Goal: Transaction & Acquisition: Book appointment/travel/reservation

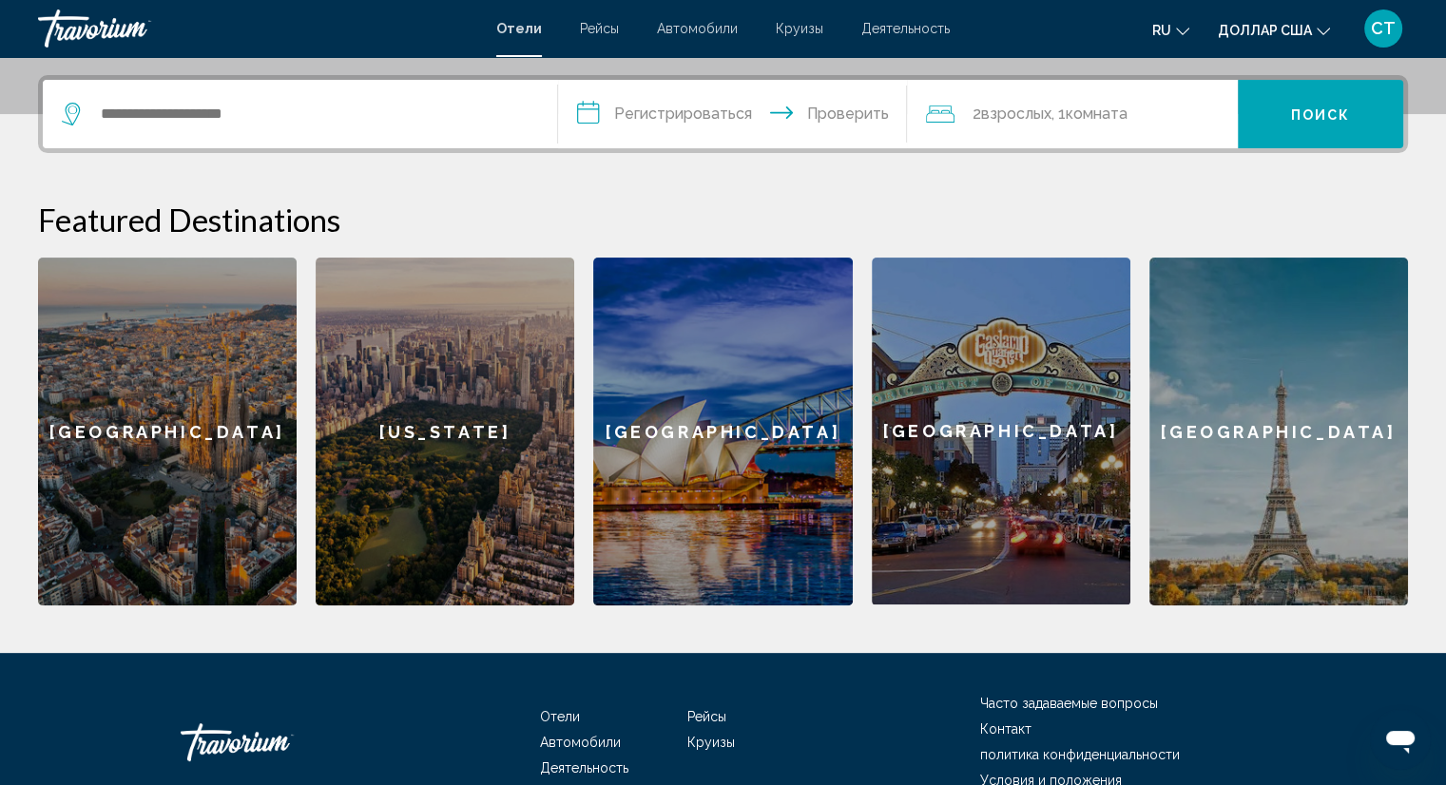
scroll to position [454, 0]
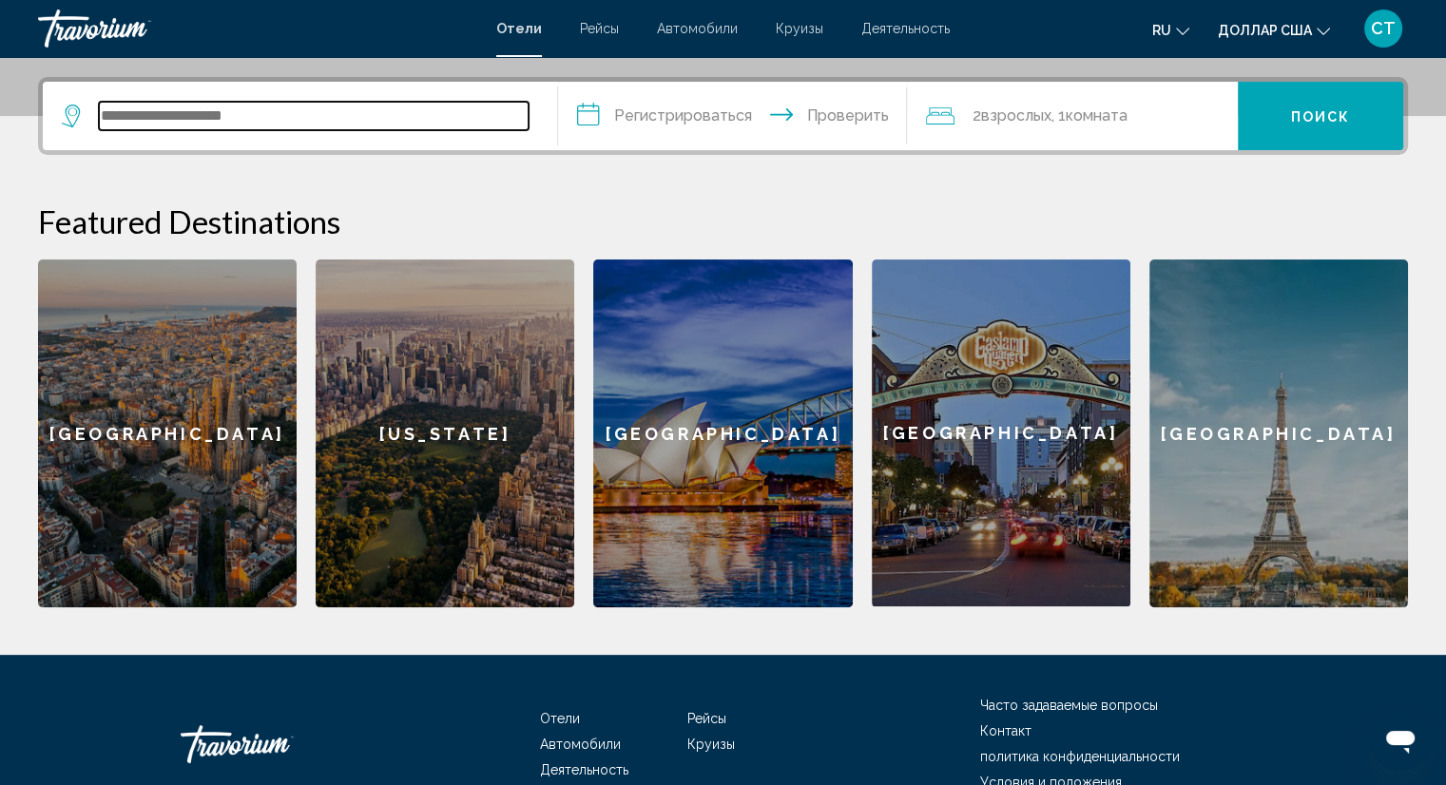
click at [305, 107] on input "Виджет поиска" at bounding box center [314, 116] width 430 height 29
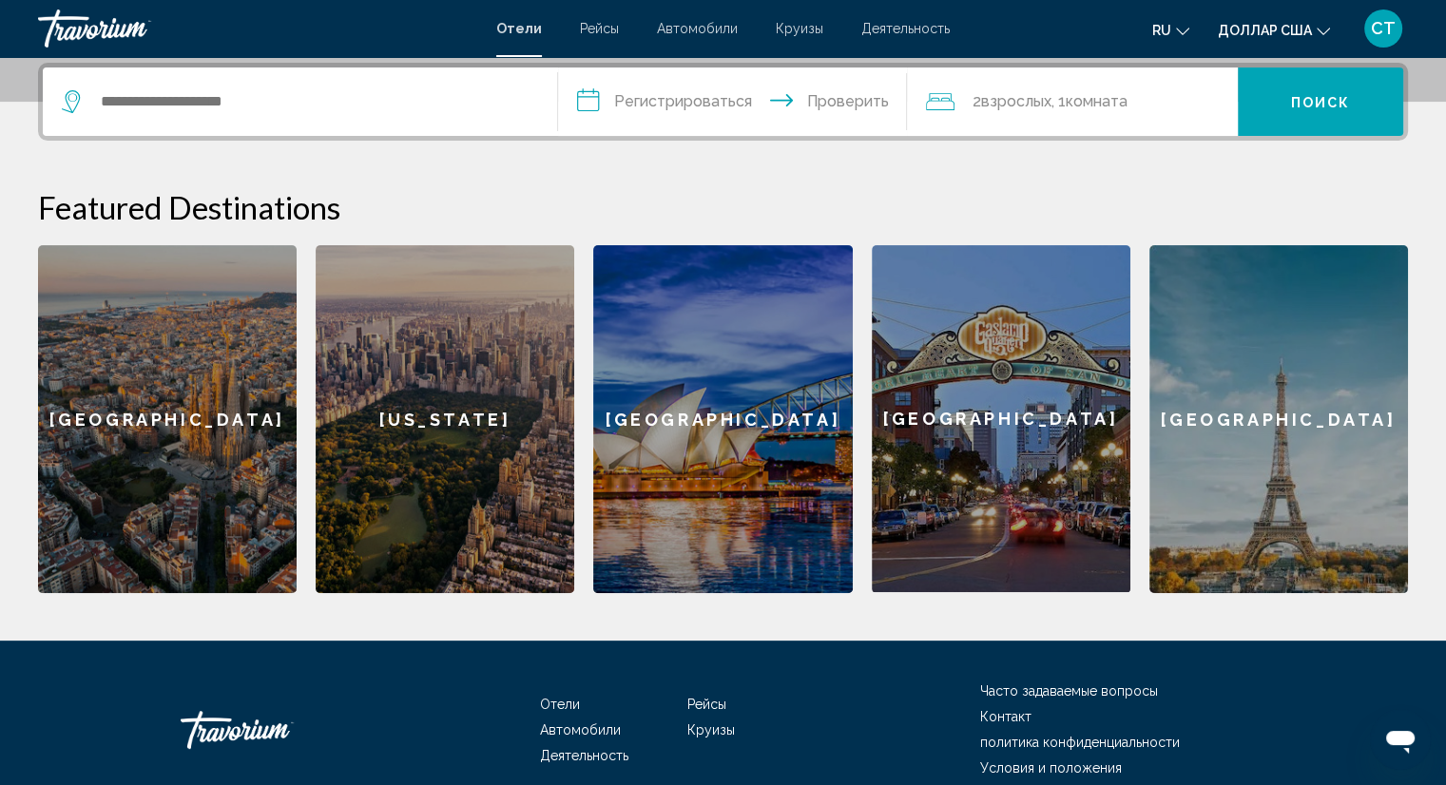
click at [675, 94] on input "**********" at bounding box center [736, 104] width 357 height 74
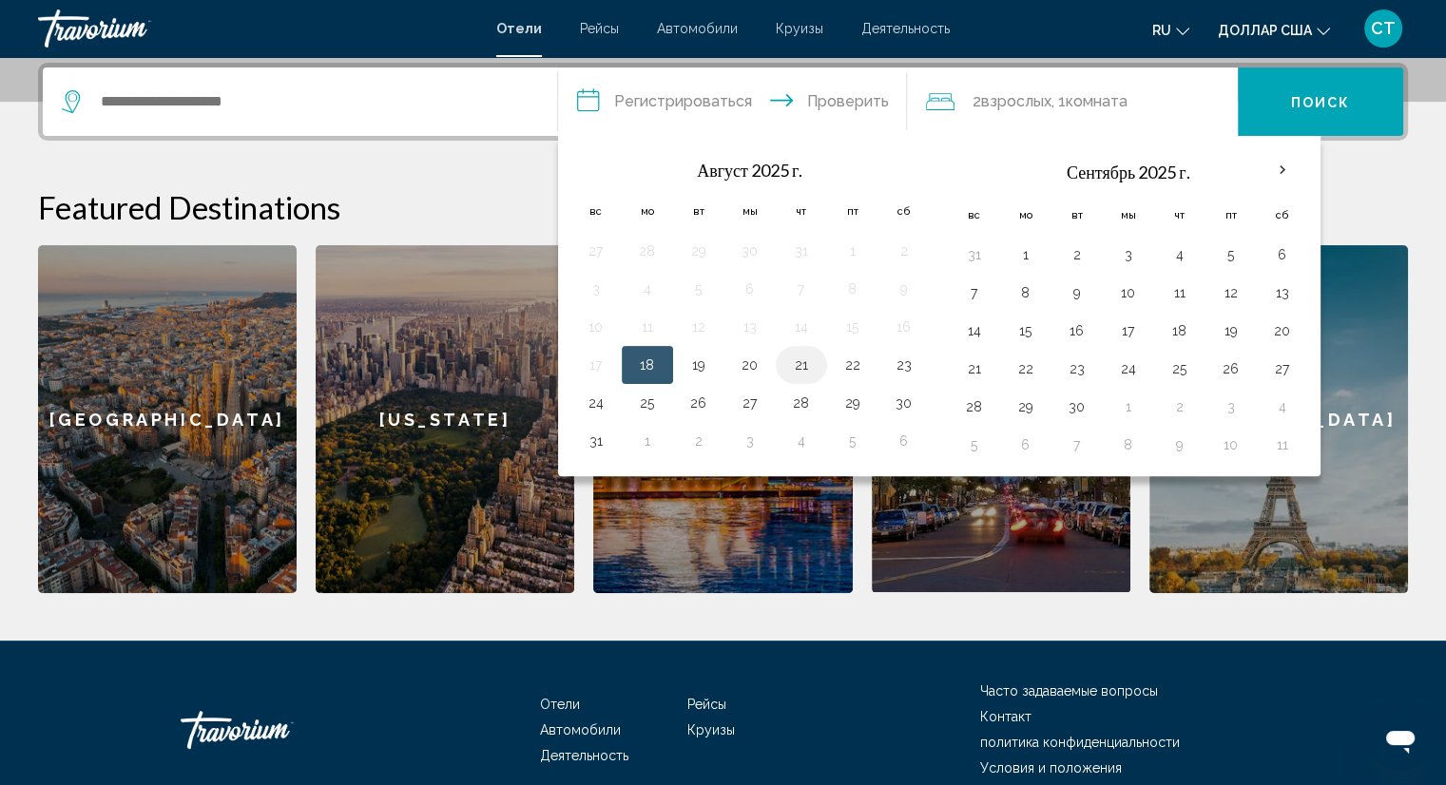
click at [798, 370] on button "21" at bounding box center [801, 365] width 30 height 27
click at [840, 368] on button "22" at bounding box center [852, 365] width 30 height 27
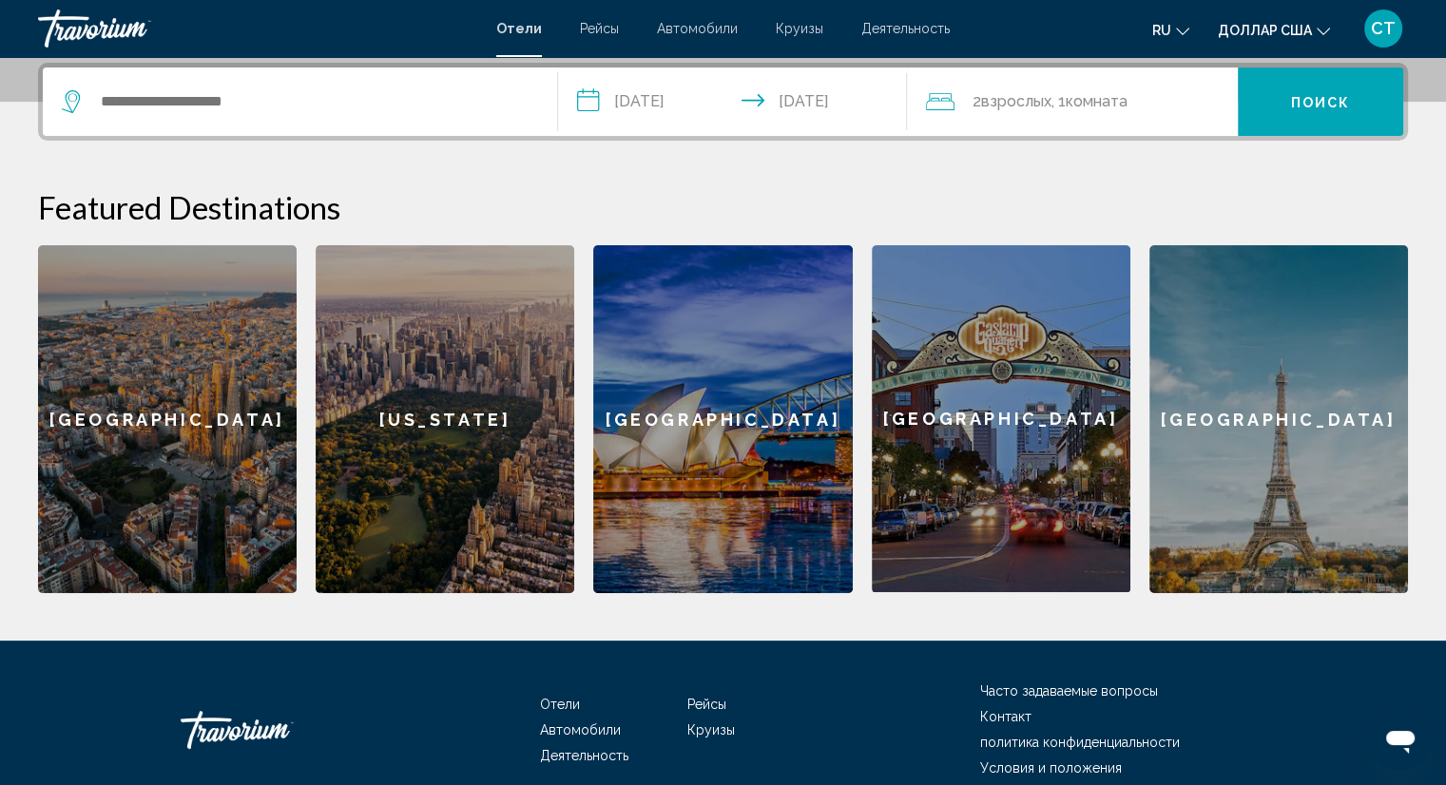
click at [658, 82] on input "**********" at bounding box center [736, 104] width 357 height 74
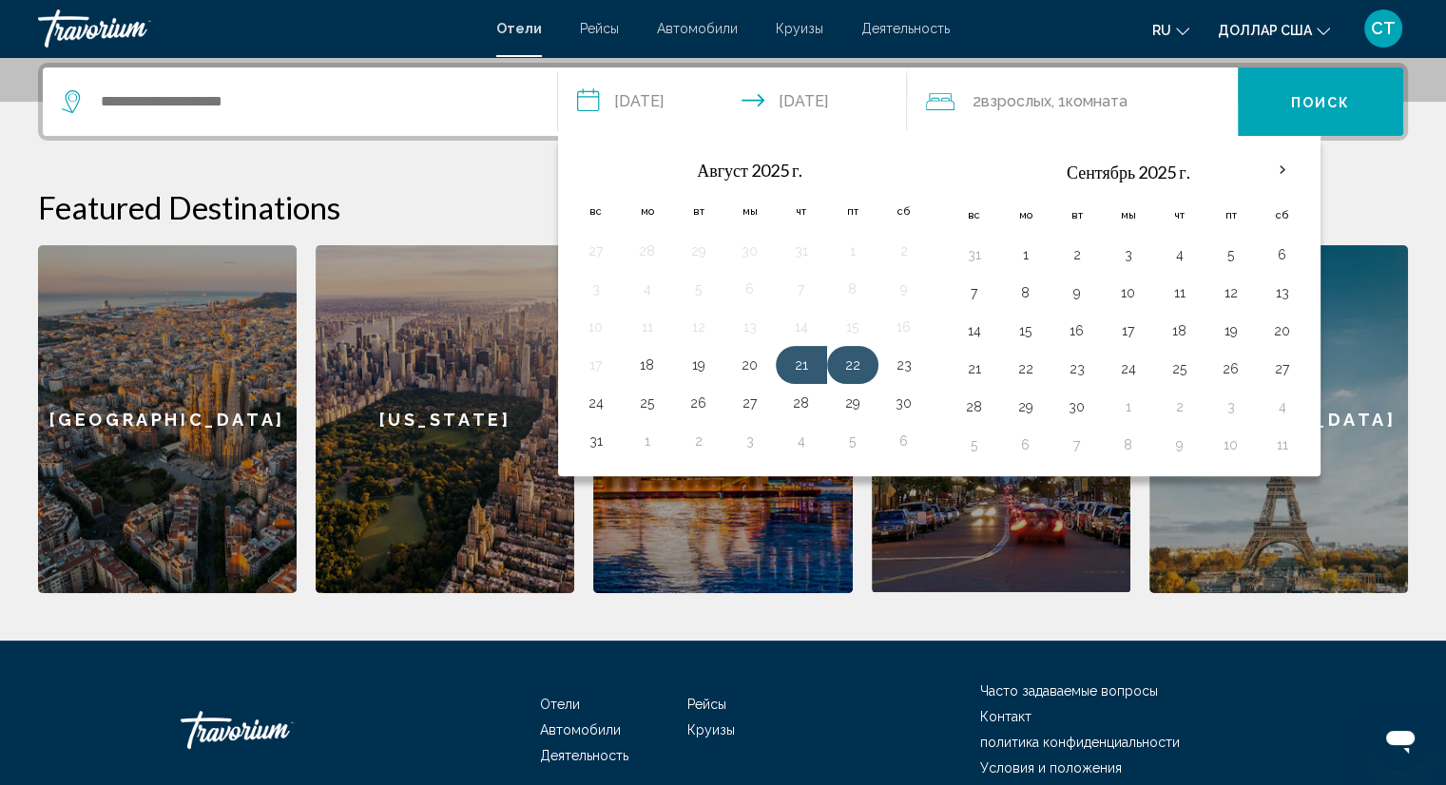
click at [844, 360] on button "22" at bounding box center [852, 365] width 30 height 27
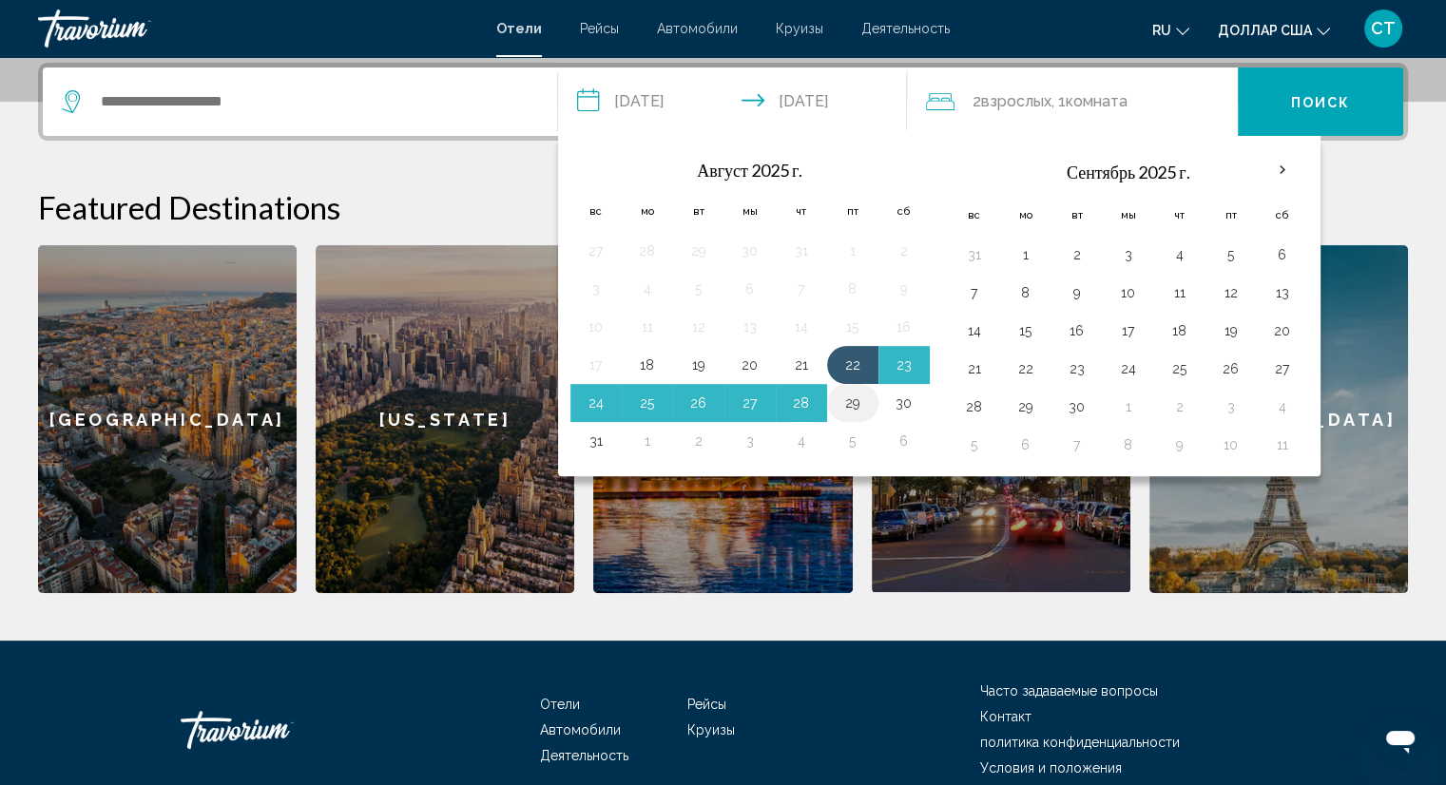
click at [852, 402] on button "29" at bounding box center [852, 403] width 30 height 27
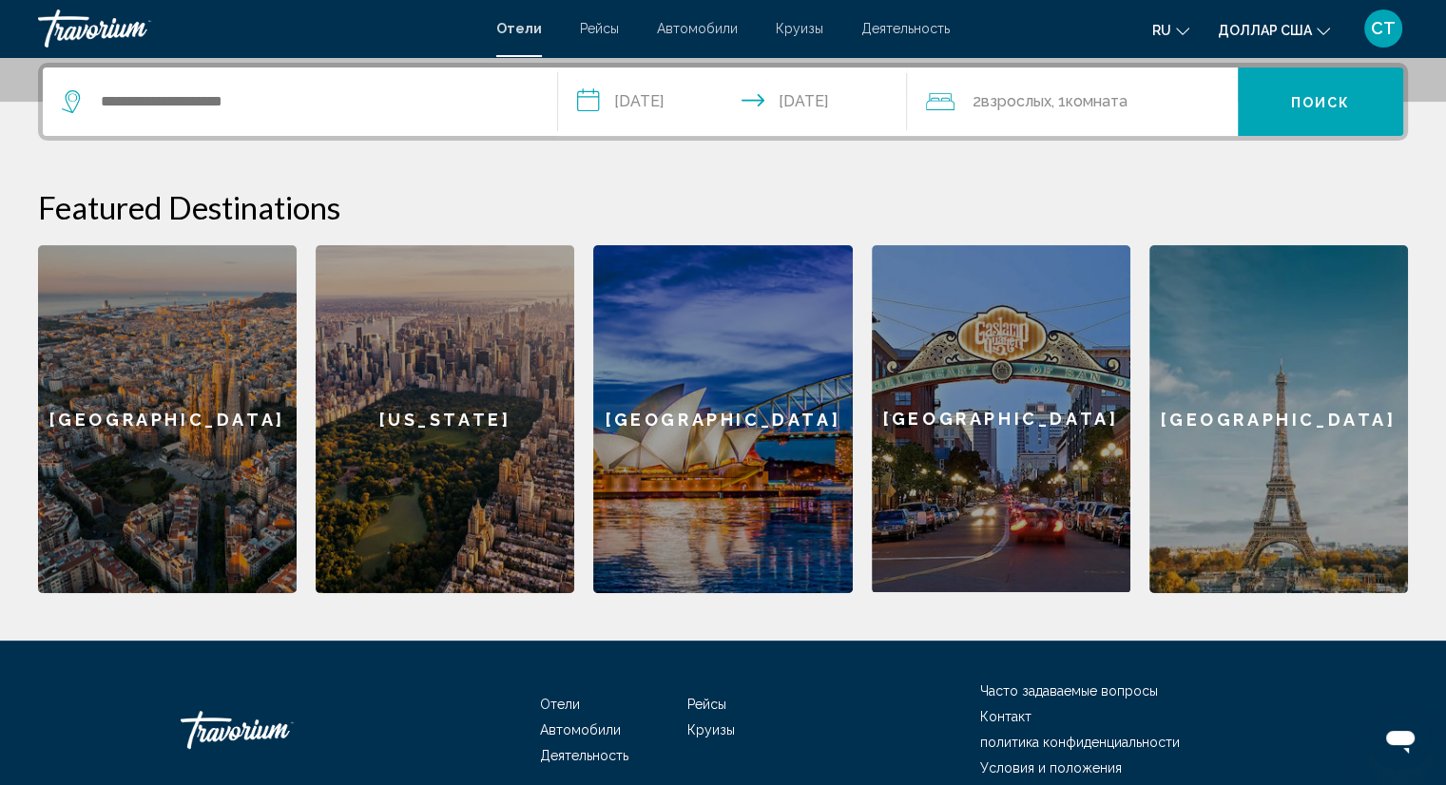
click at [792, 103] on input "**********" at bounding box center [736, 104] width 357 height 74
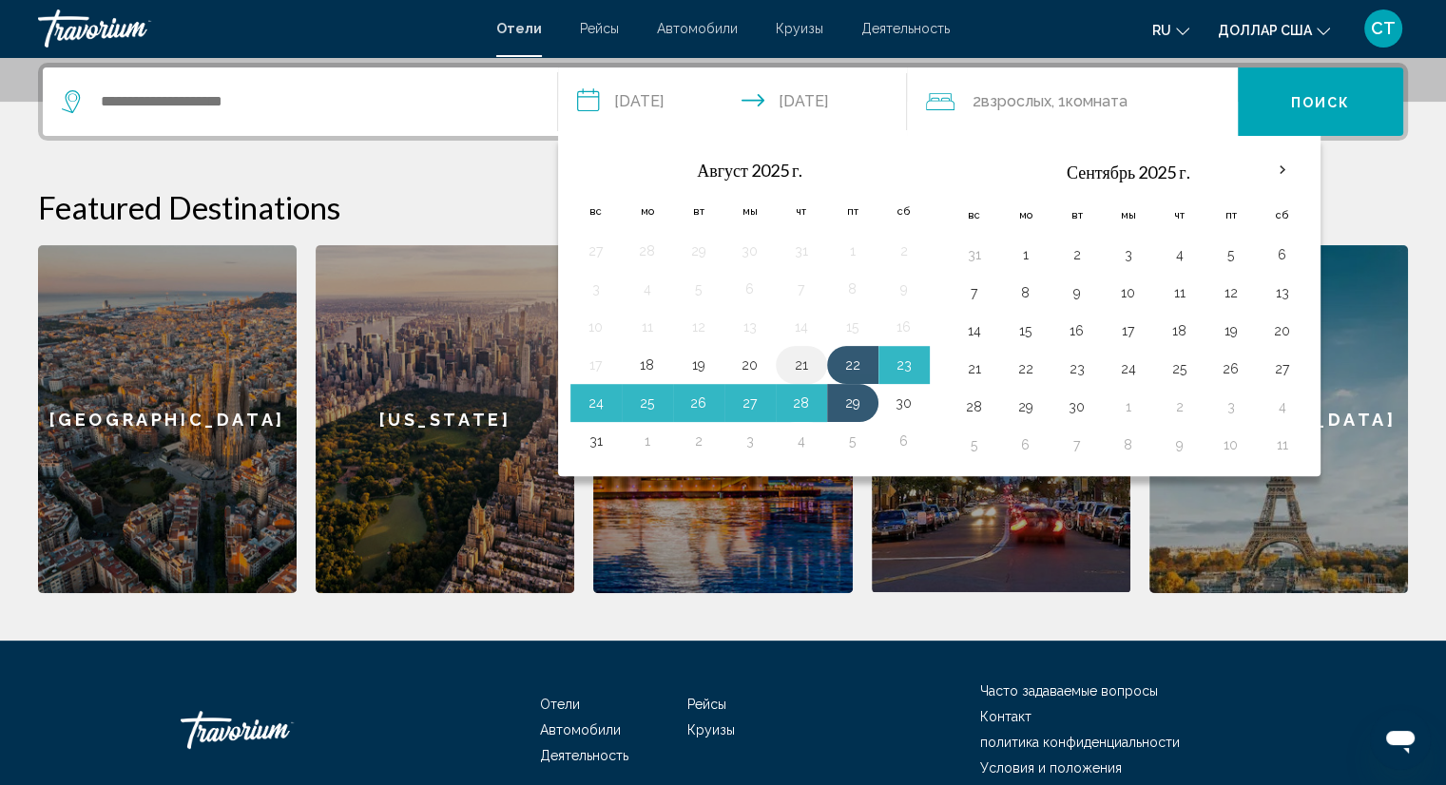
click at [795, 358] on button "21" at bounding box center [801, 365] width 30 height 27
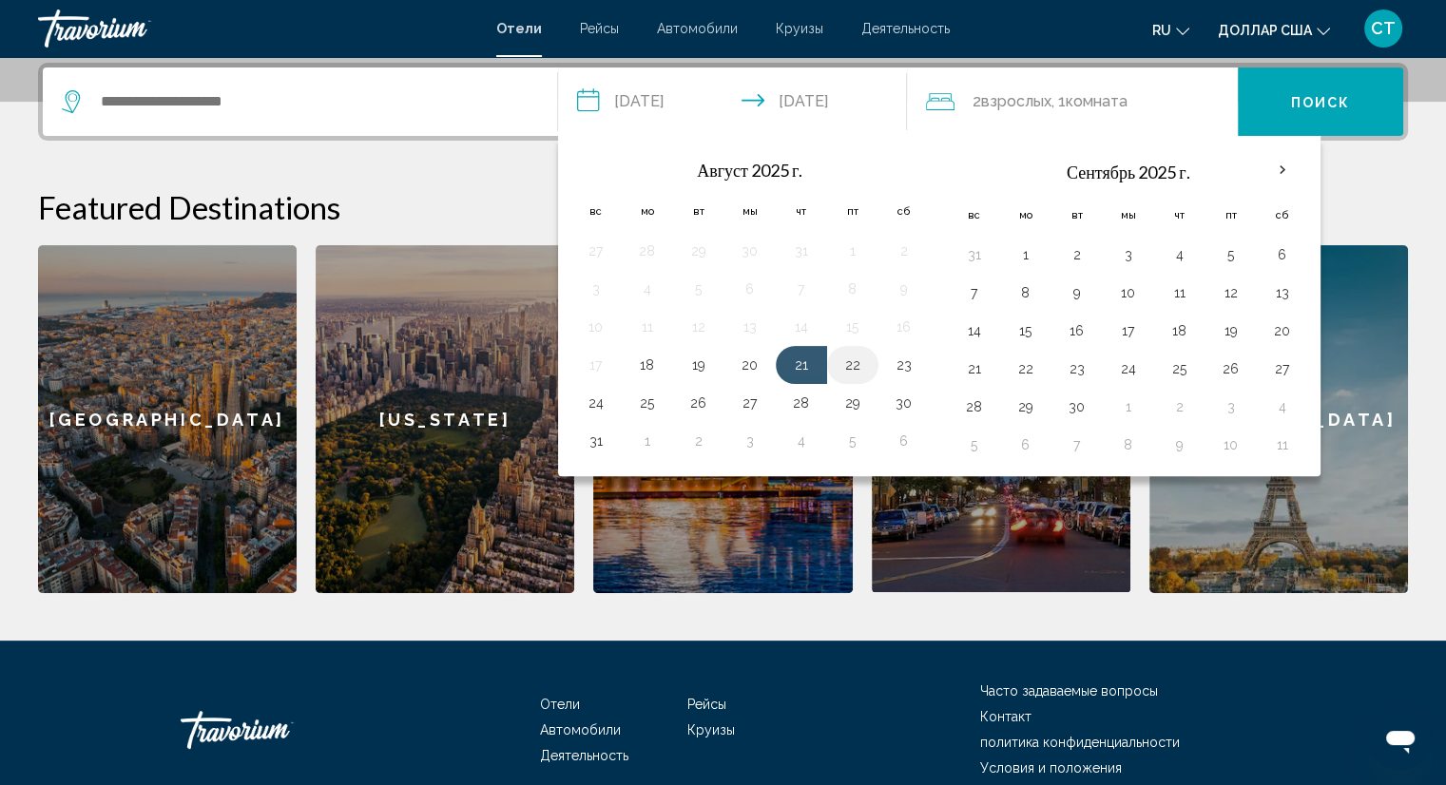
click at [852, 357] on button "22" at bounding box center [852, 365] width 30 height 27
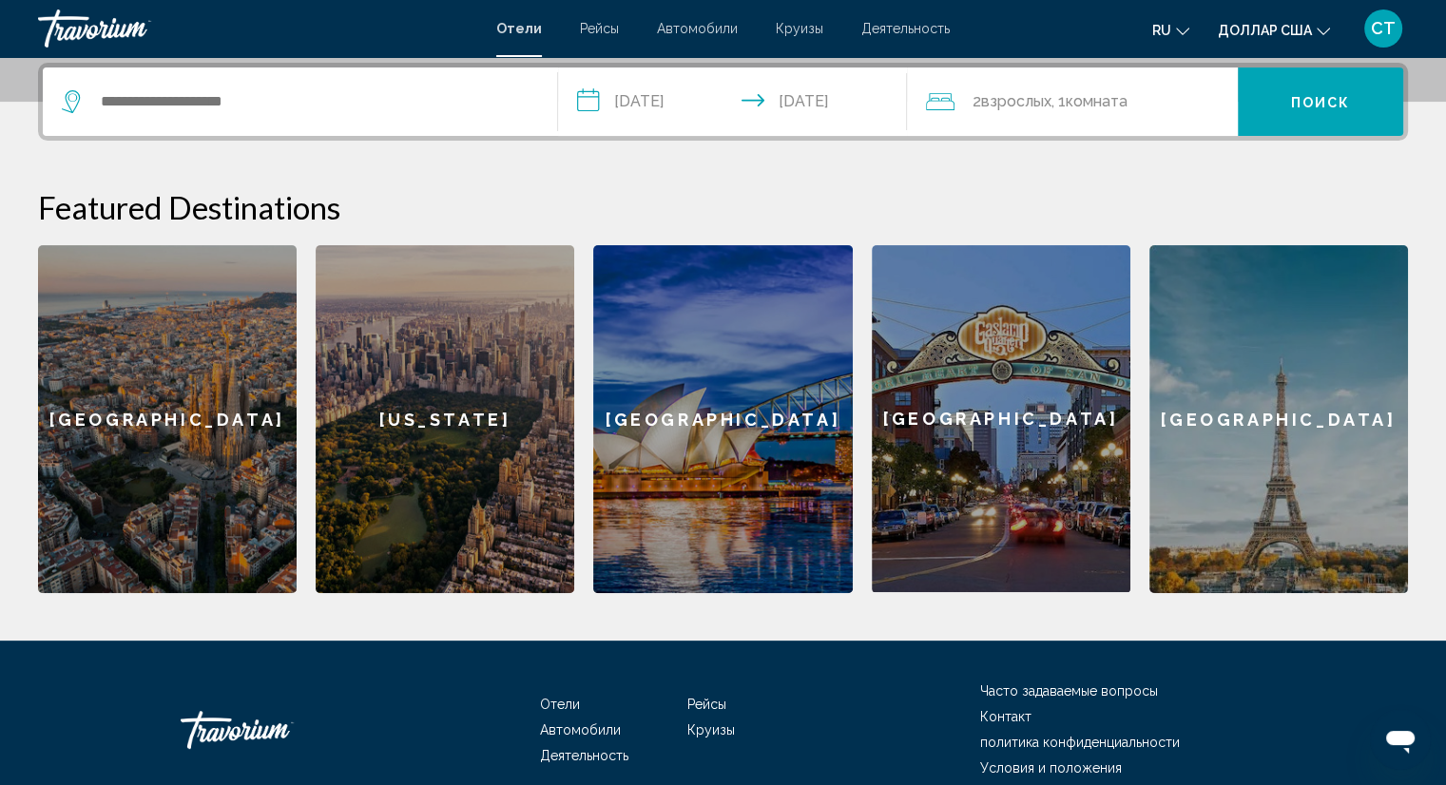
click at [799, 104] on input "**********" at bounding box center [736, 104] width 357 height 74
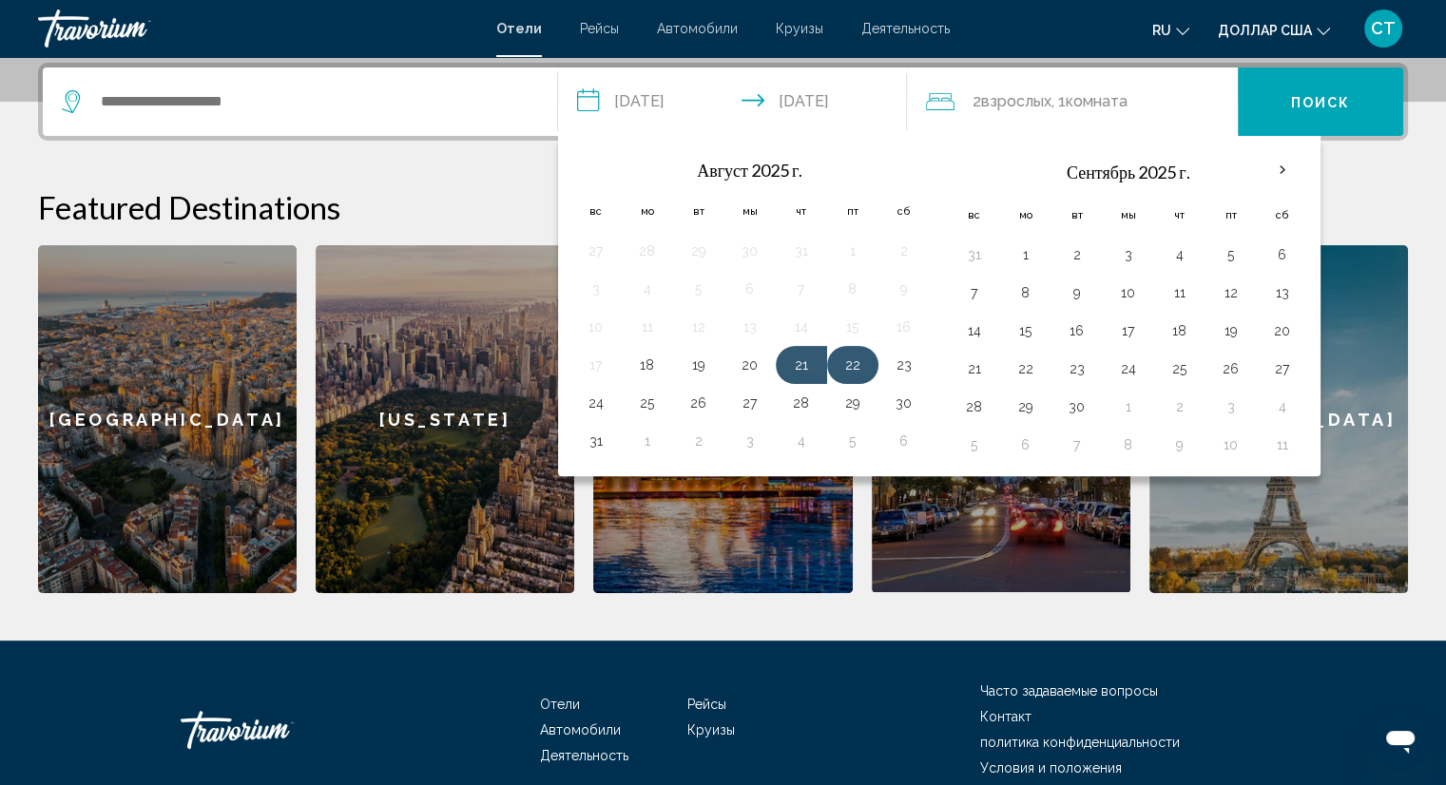
click at [843, 362] on button "22" at bounding box center [852, 365] width 30 height 27
click at [897, 370] on button "23" at bounding box center [904, 365] width 30 height 27
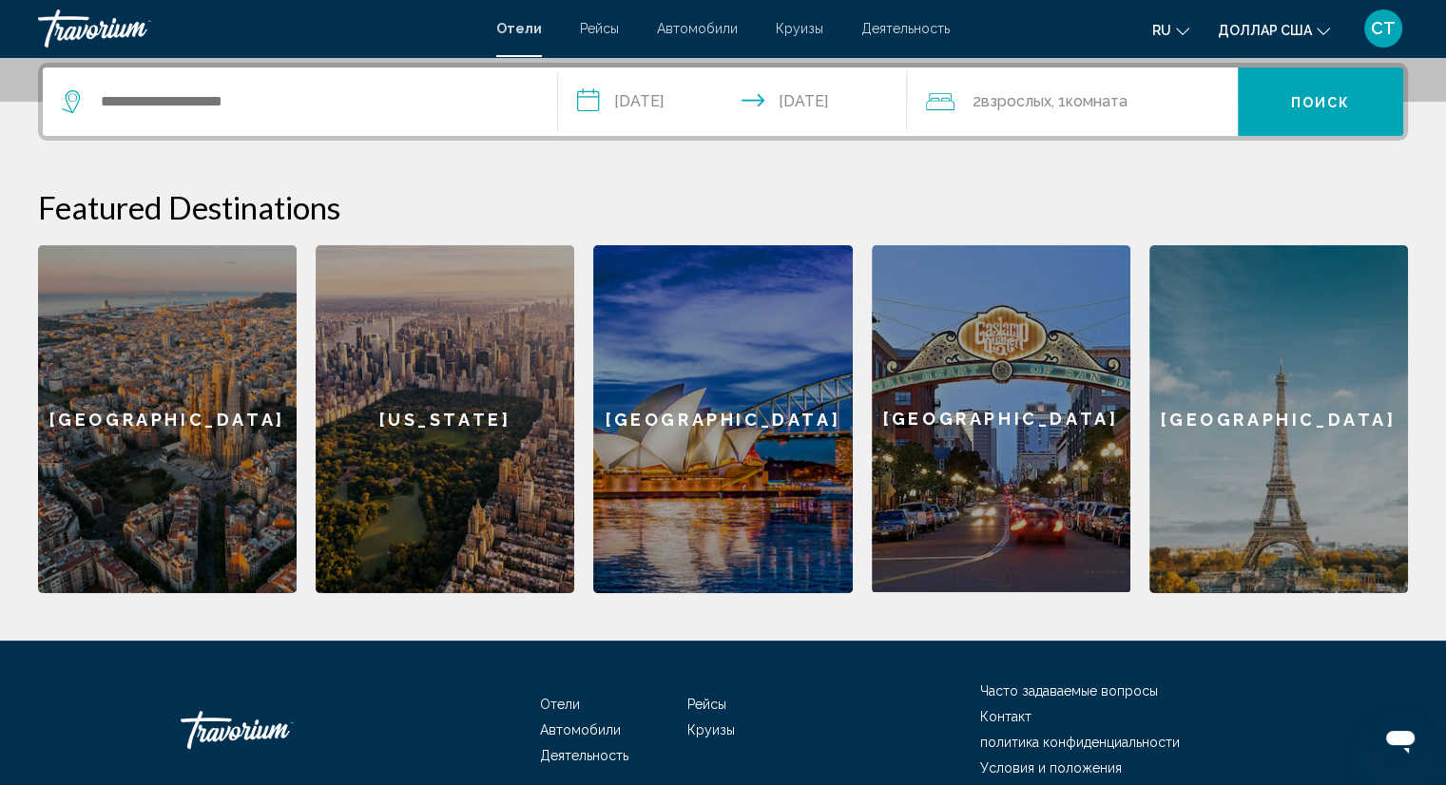
click at [683, 91] on input "**********" at bounding box center [736, 104] width 357 height 74
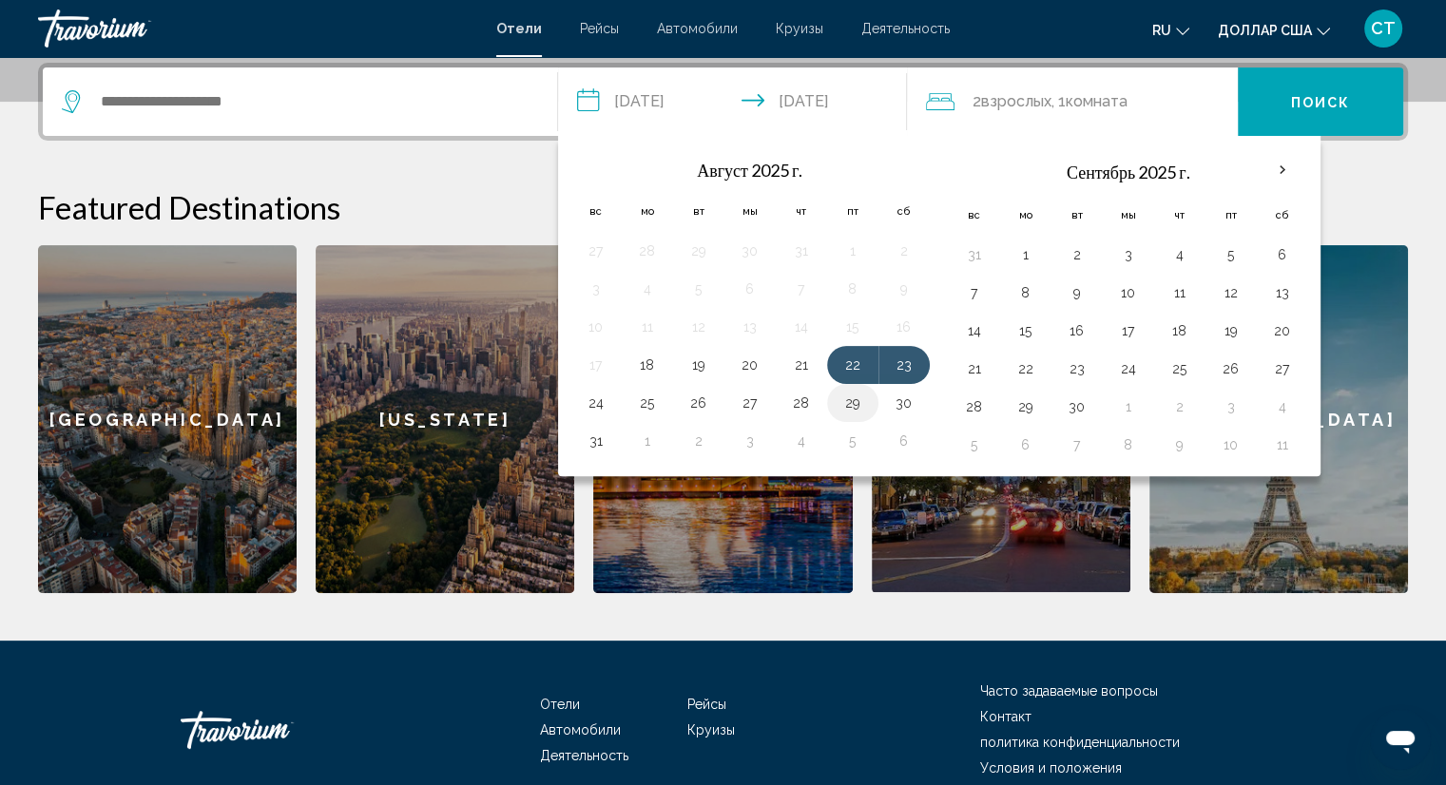
click at [854, 400] on button "29" at bounding box center [852, 403] width 30 height 27
drag, startPoint x: 851, startPoint y: 358, endPoint x: 900, endPoint y: 391, distance: 59.1
click at [900, 391] on tbody "27 28 29 30 31 1 2 3 4 5 6 7 8 9 10 11 12 13 14 15 16 17 18 19 20 21 22 23 24 2…" at bounding box center [749, 346] width 359 height 228
drag, startPoint x: 853, startPoint y: 359, endPoint x: 903, endPoint y: 420, distance: 79.0
click at [903, 420] on tbody "27 28 29 30 31 1 2 3 4 5 6 7 8 9 10 11 12 13 14 15 16 17 18 19 20 21 22 23 24 2…" at bounding box center [749, 346] width 359 height 228
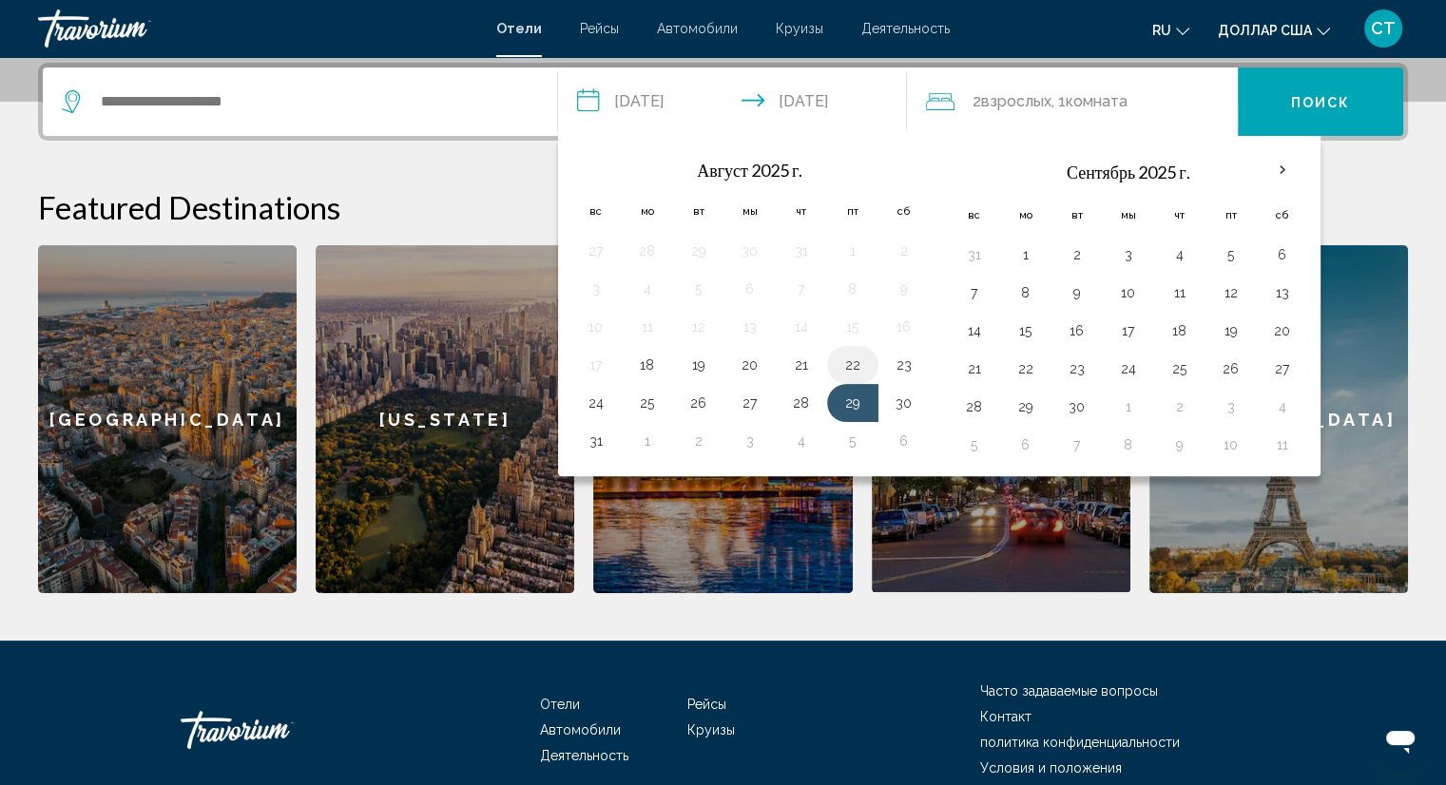
click at [862, 376] on td "22" at bounding box center [852, 365] width 51 height 38
click at [829, 349] on td "22" at bounding box center [852, 365] width 51 height 38
click at [799, 362] on button "21" at bounding box center [801, 365] width 30 height 27
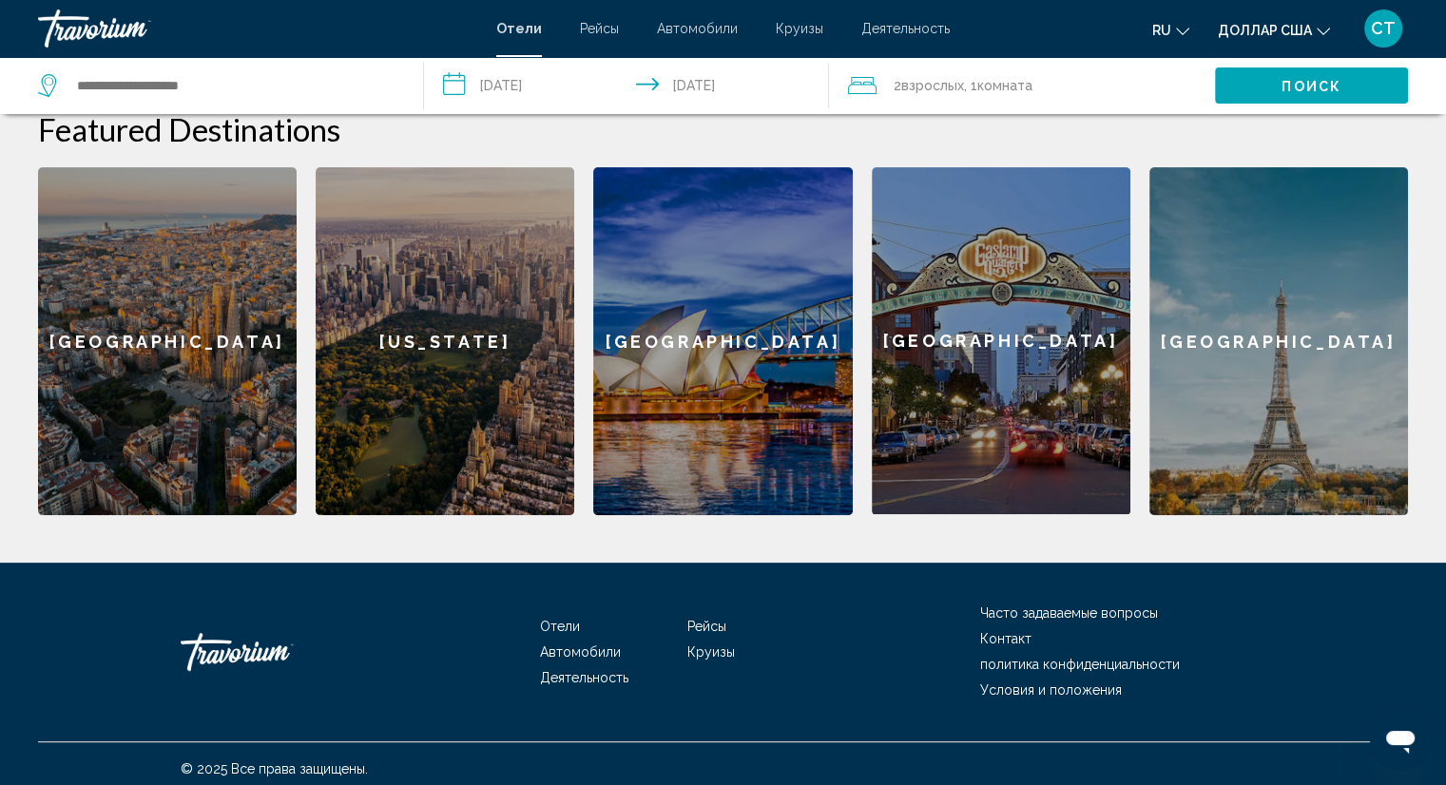
scroll to position [541, 0]
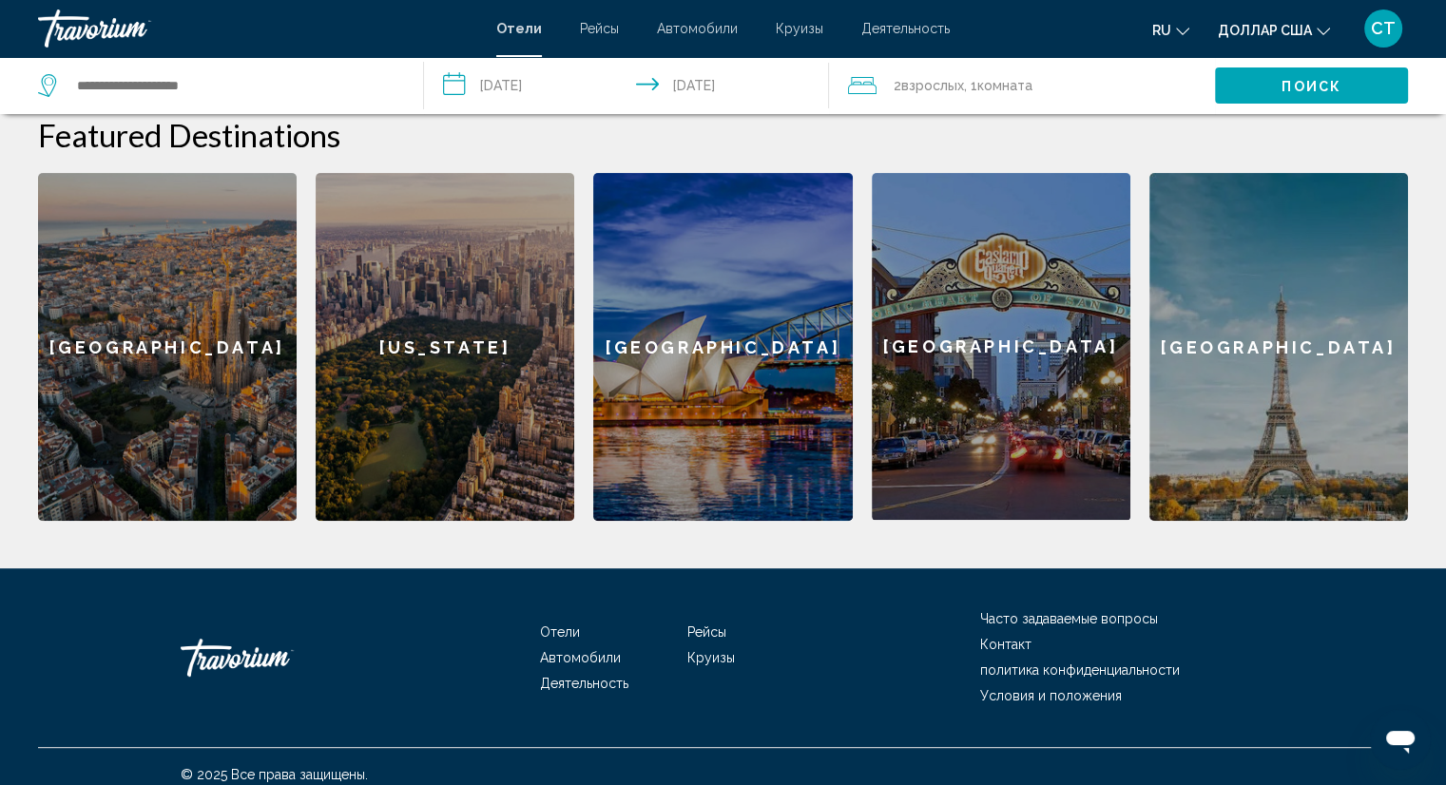
click at [491, 66] on input "**********" at bounding box center [630, 88] width 413 height 63
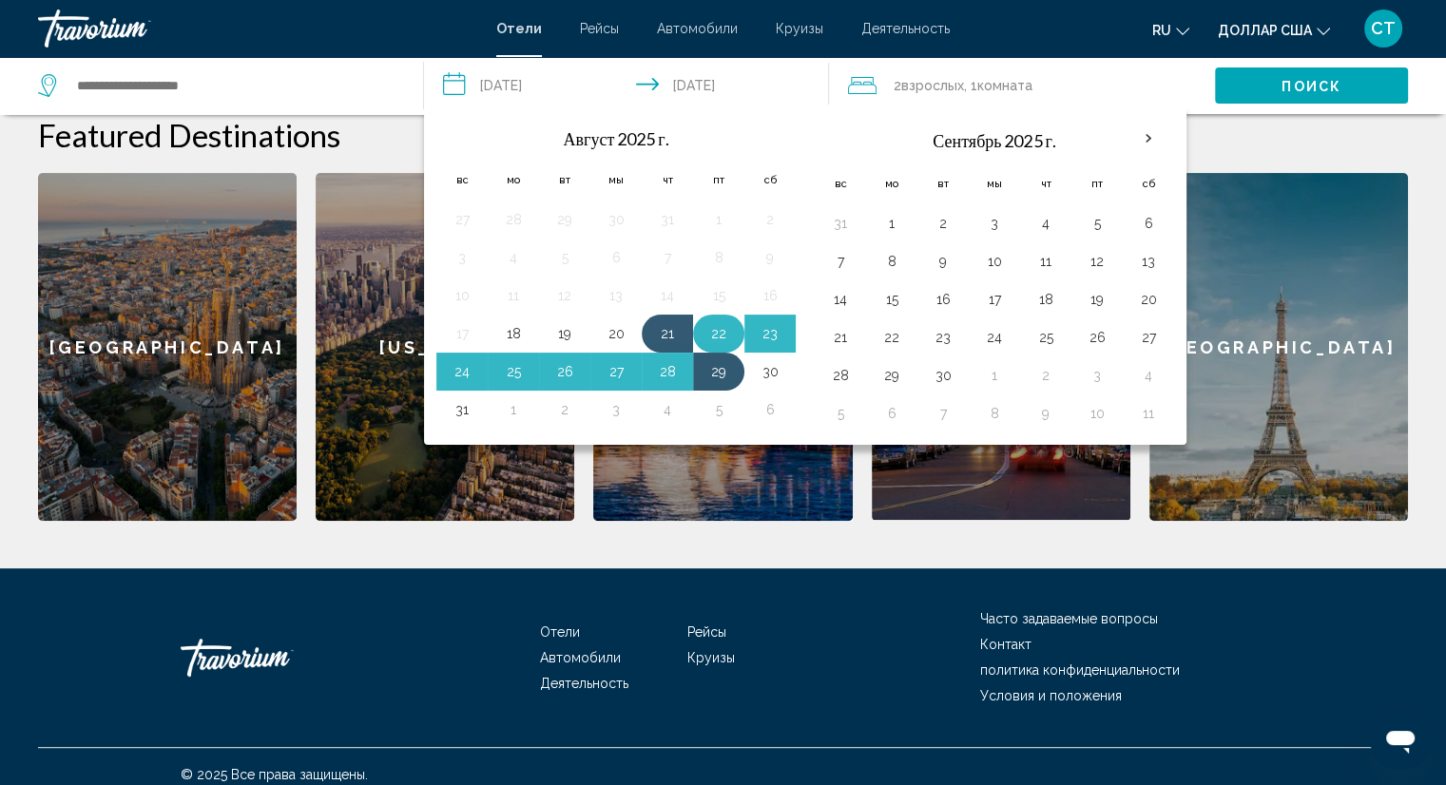
click at [706, 340] on button "22" at bounding box center [718, 333] width 30 height 27
click at [736, 357] on td "29" at bounding box center [718, 372] width 51 height 38
drag, startPoint x: 736, startPoint y: 357, endPoint x: 786, endPoint y: 366, distance: 51.1
click at [786, 366] on tr "24 25 26 27 28 29 30" at bounding box center [615, 372] width 359 height 38
click at [779, 366] on button "30" at bounding box center [770, 371] width 30 height 27
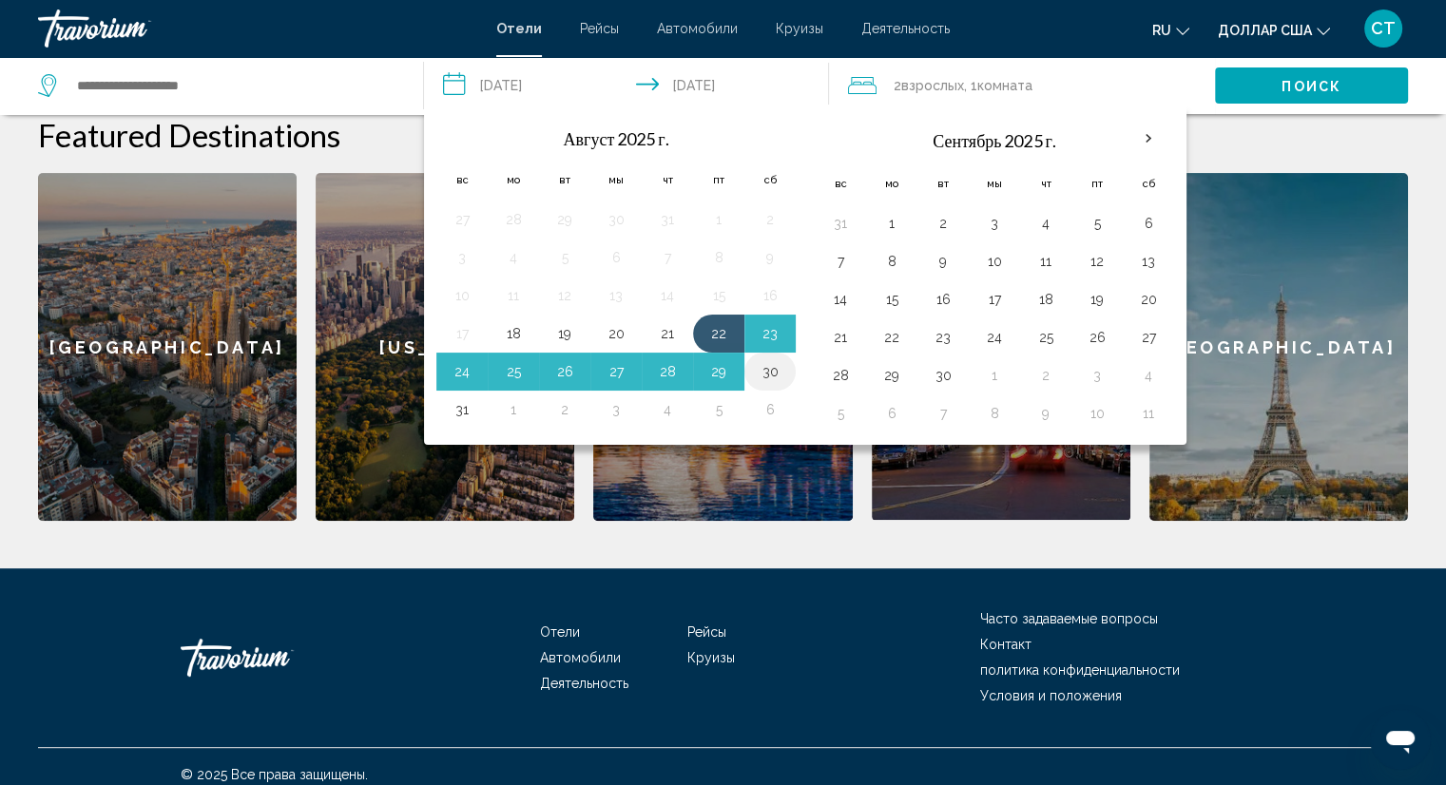
type input "**********"
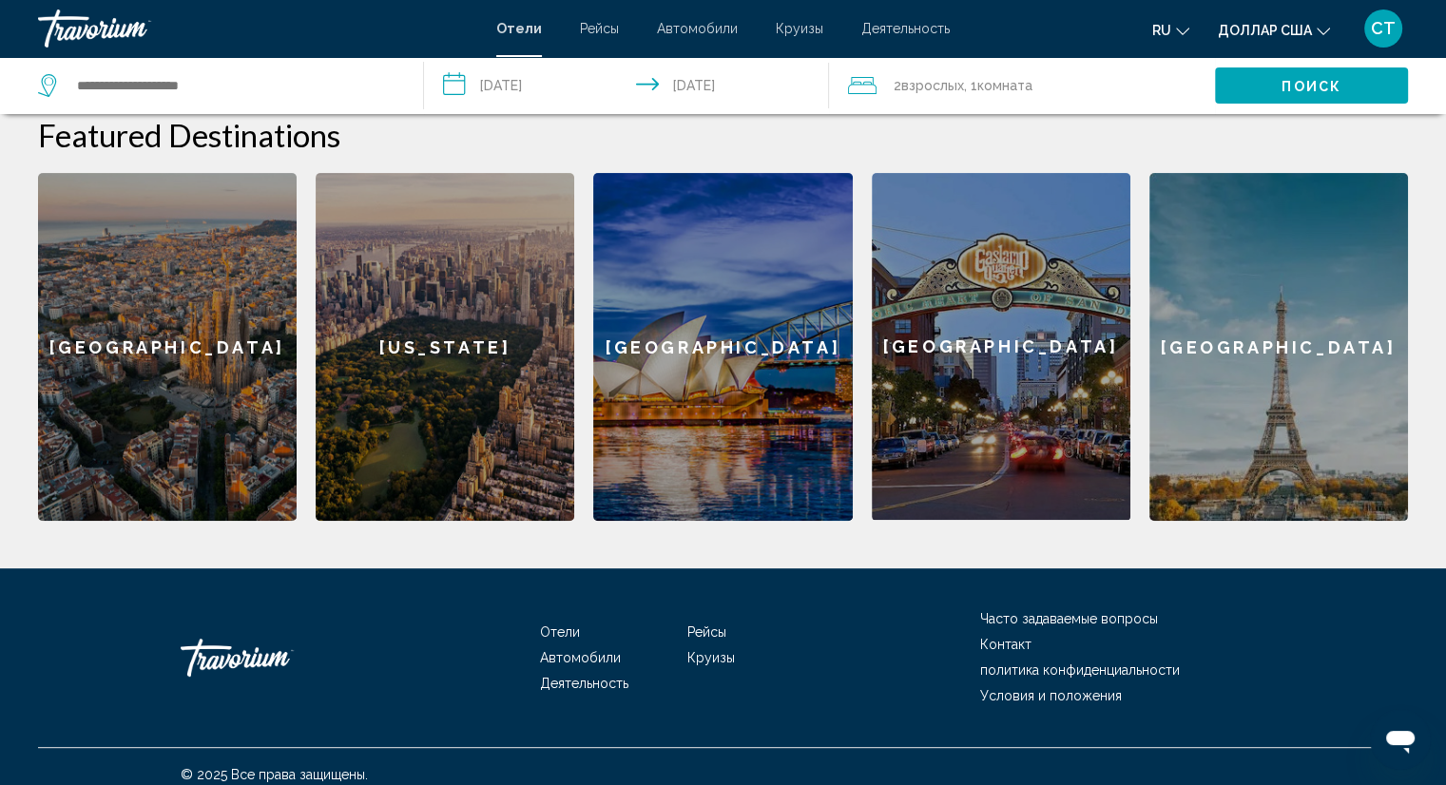
click at [1275, 97] on button "Поиск" at bounding box center [1311, 85] width 193 height 36
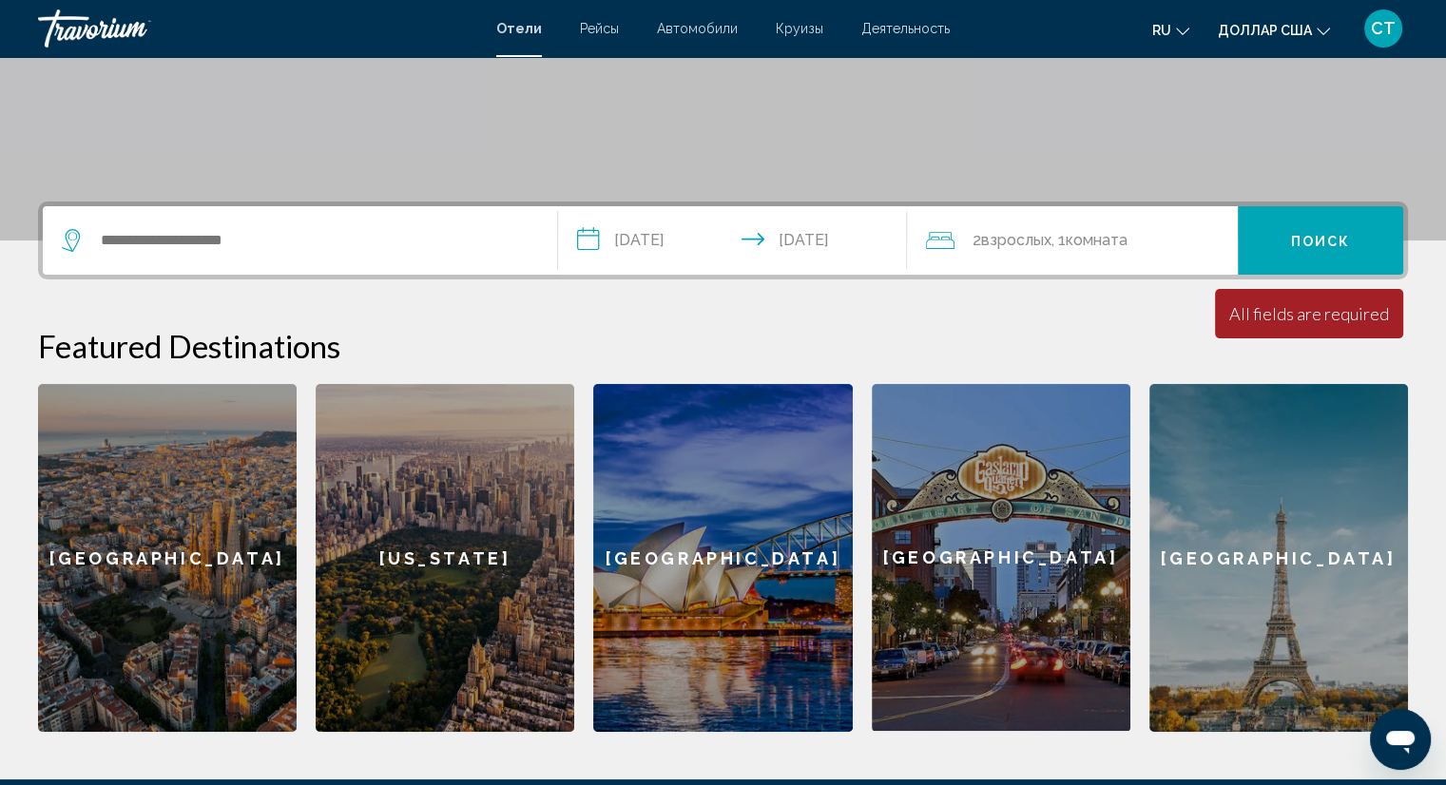
scroll to position [324, 0]
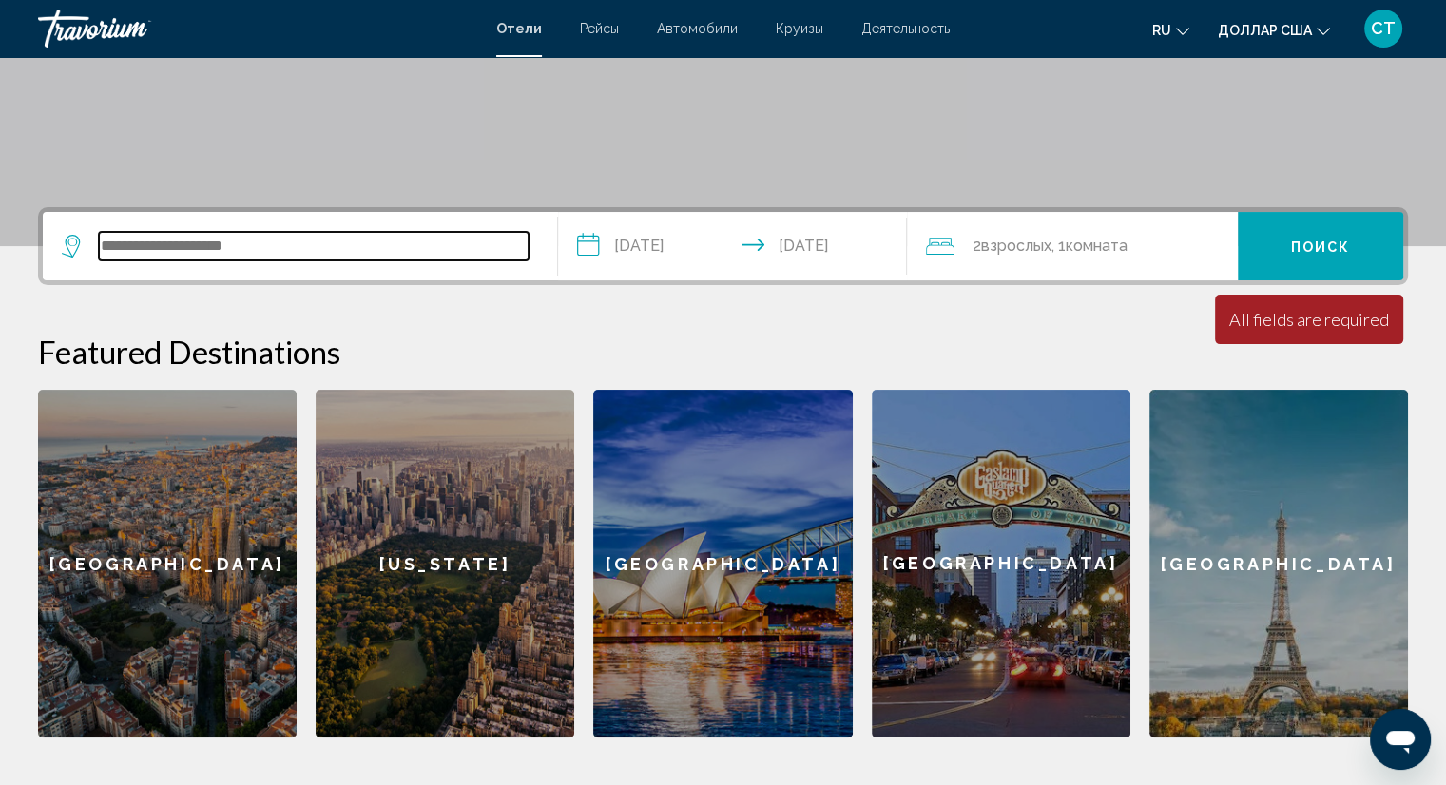
click at [327, 245] on input "Виджет поиска" at bounding box center [314, 246] width 430 height 29
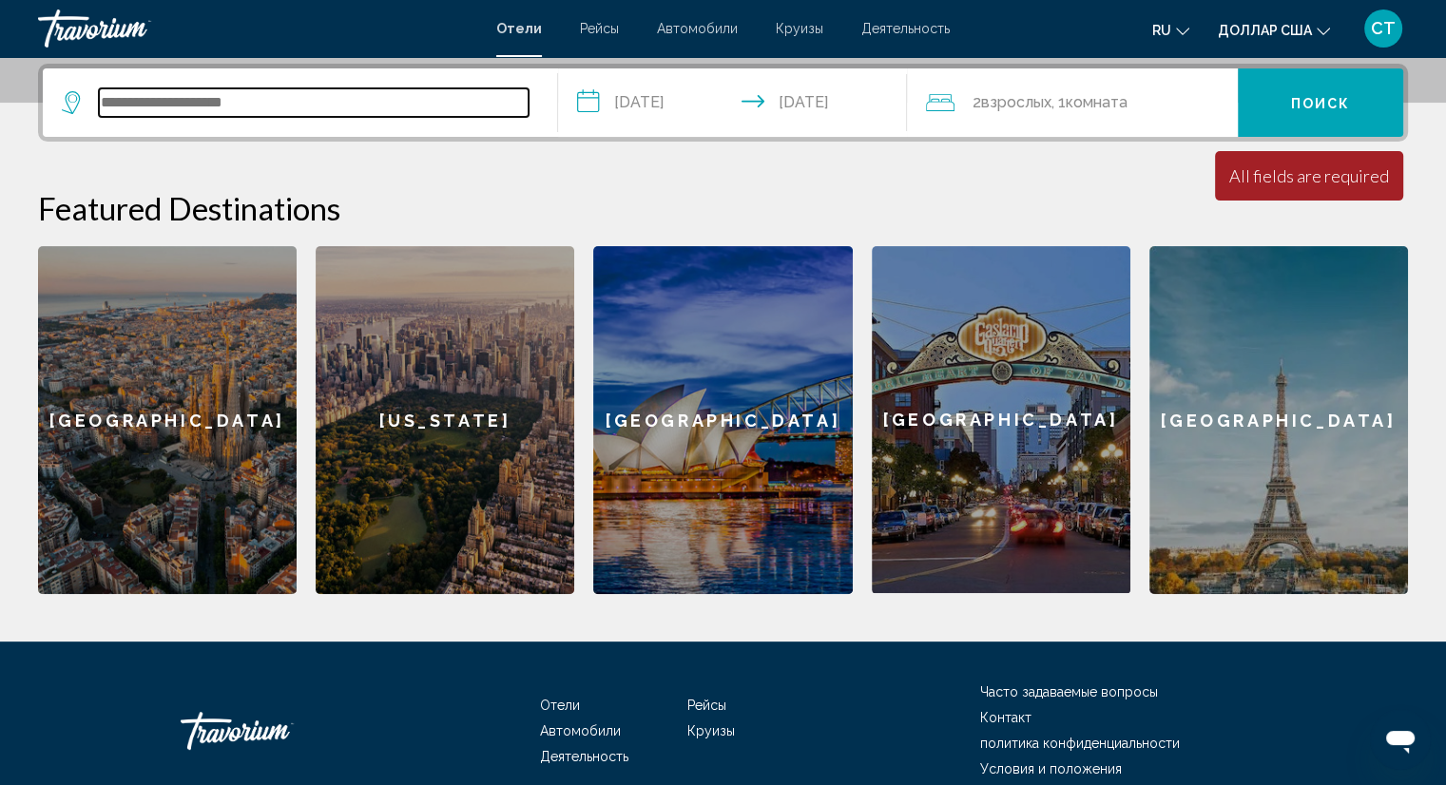
scroll to position [469, 0]
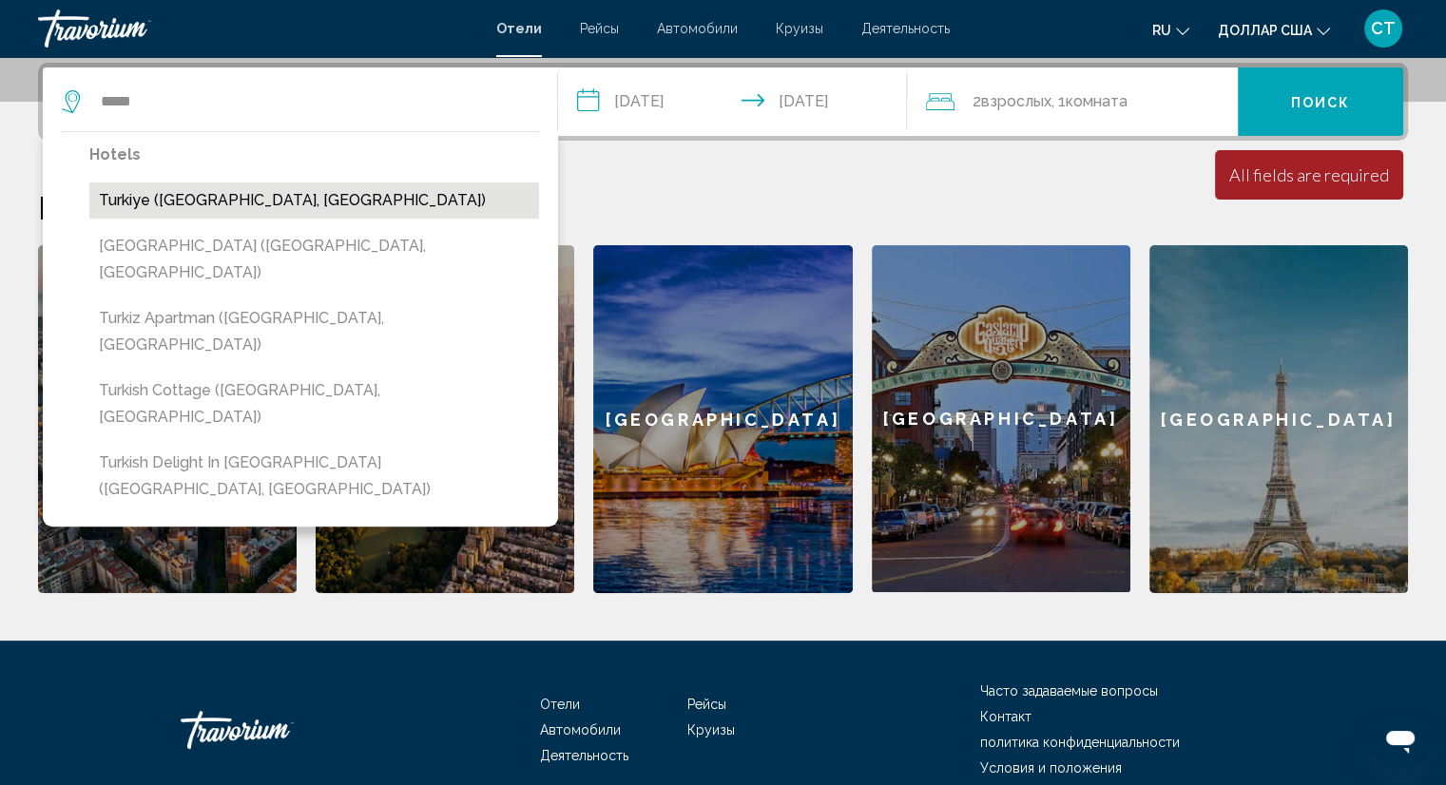
click at [255, 187] on button "Turkiye ([GEOGRAPHIC_DATA], [GEOGRAPHIC_DATA])" at bounding box center [314, 201] width 450 height 36
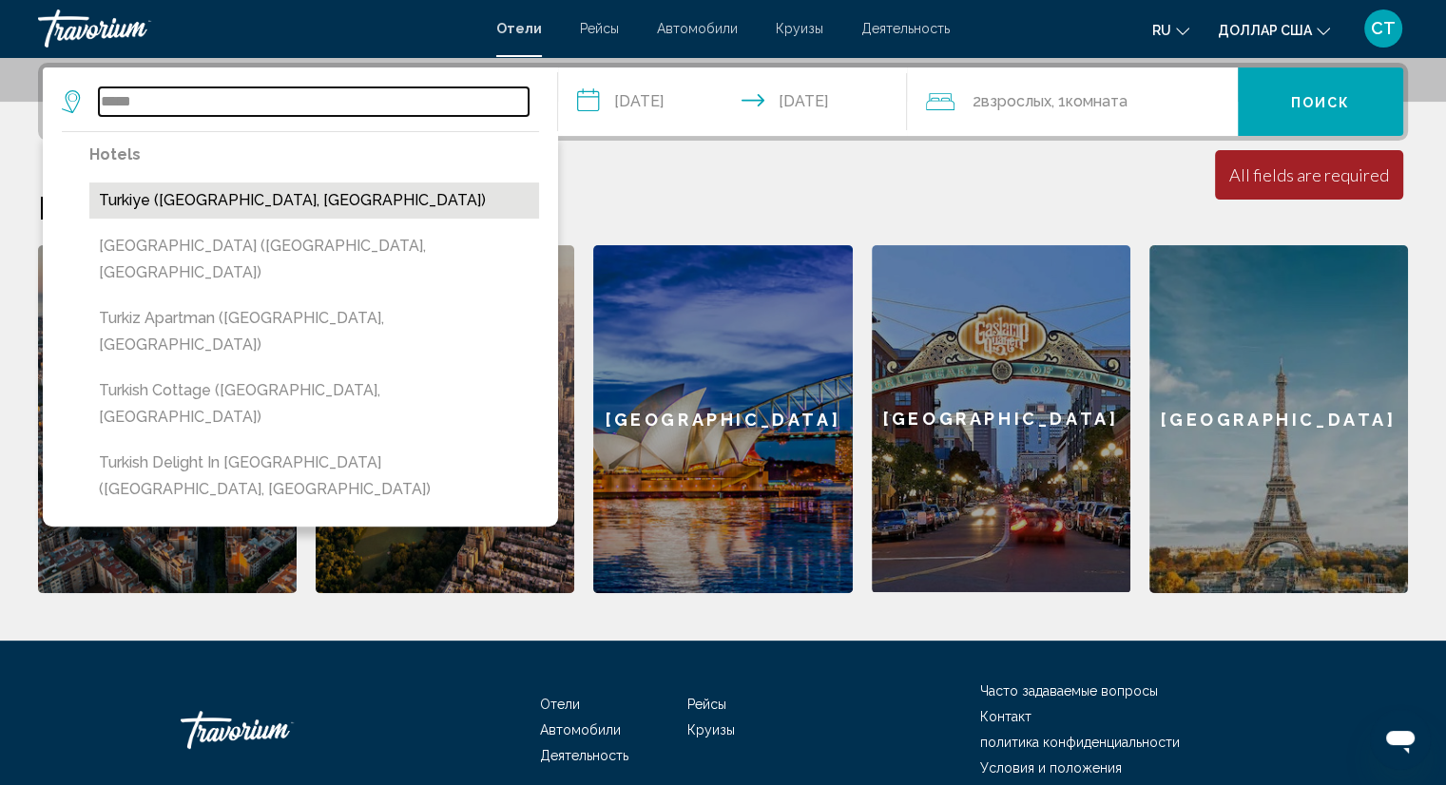
type input "**********"
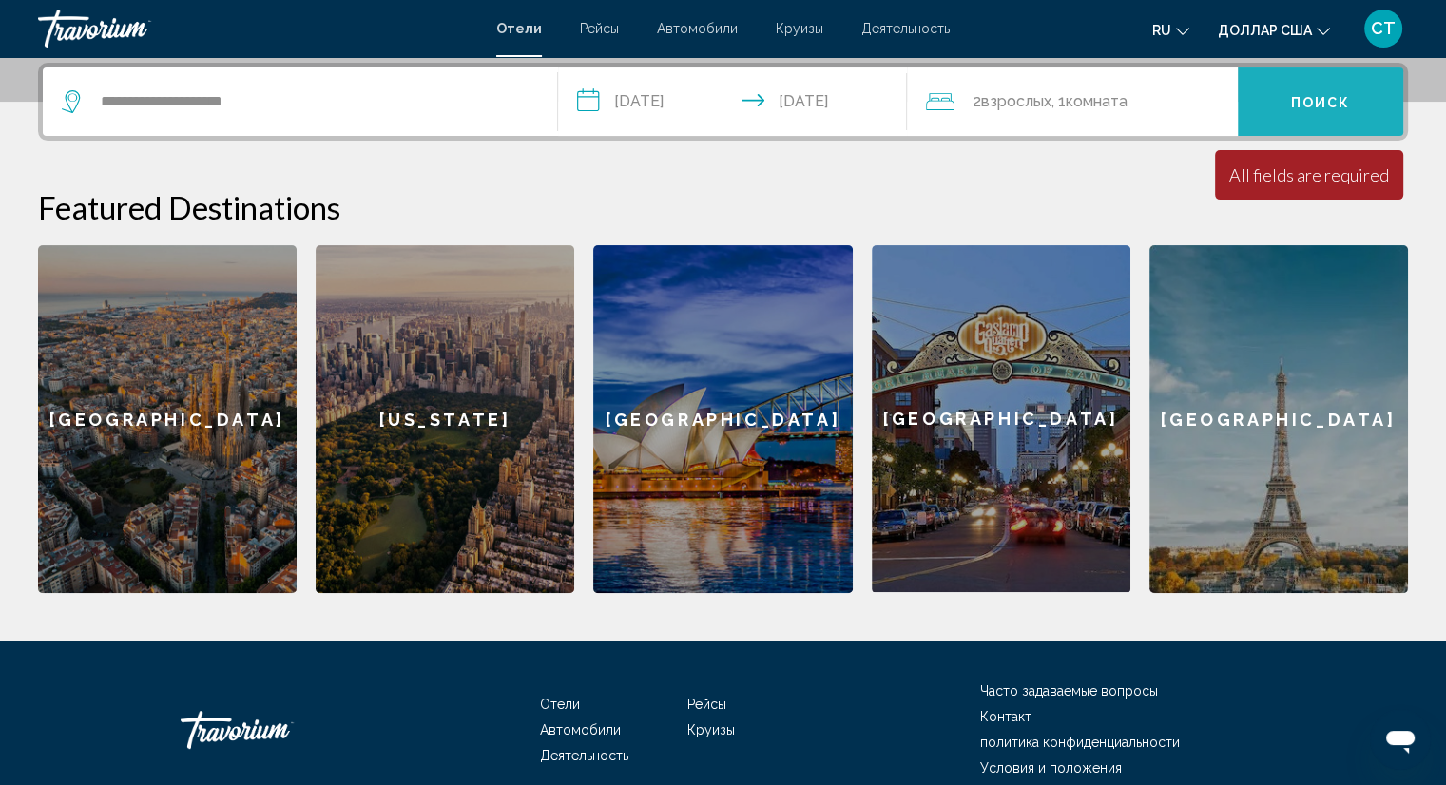
click at [1284, 106] on button "Поиск" at bounding box center [1320, 101] width 165 height 68
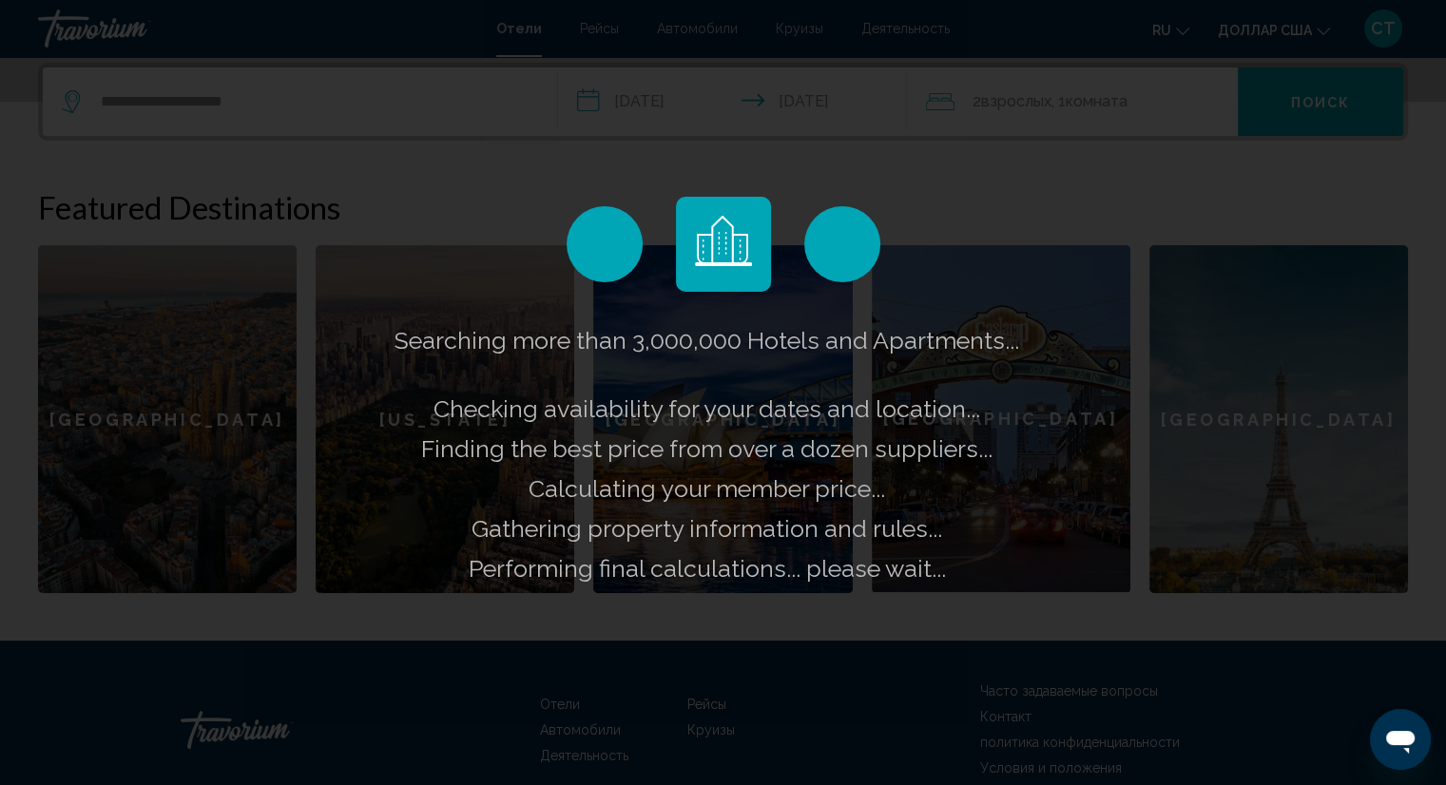
click at [1284, 106] on div "Searching more than 3,000,000 Hotels and Apartments... Checking availability fo…" at bounding box center [723, 392] width 1446 height 785
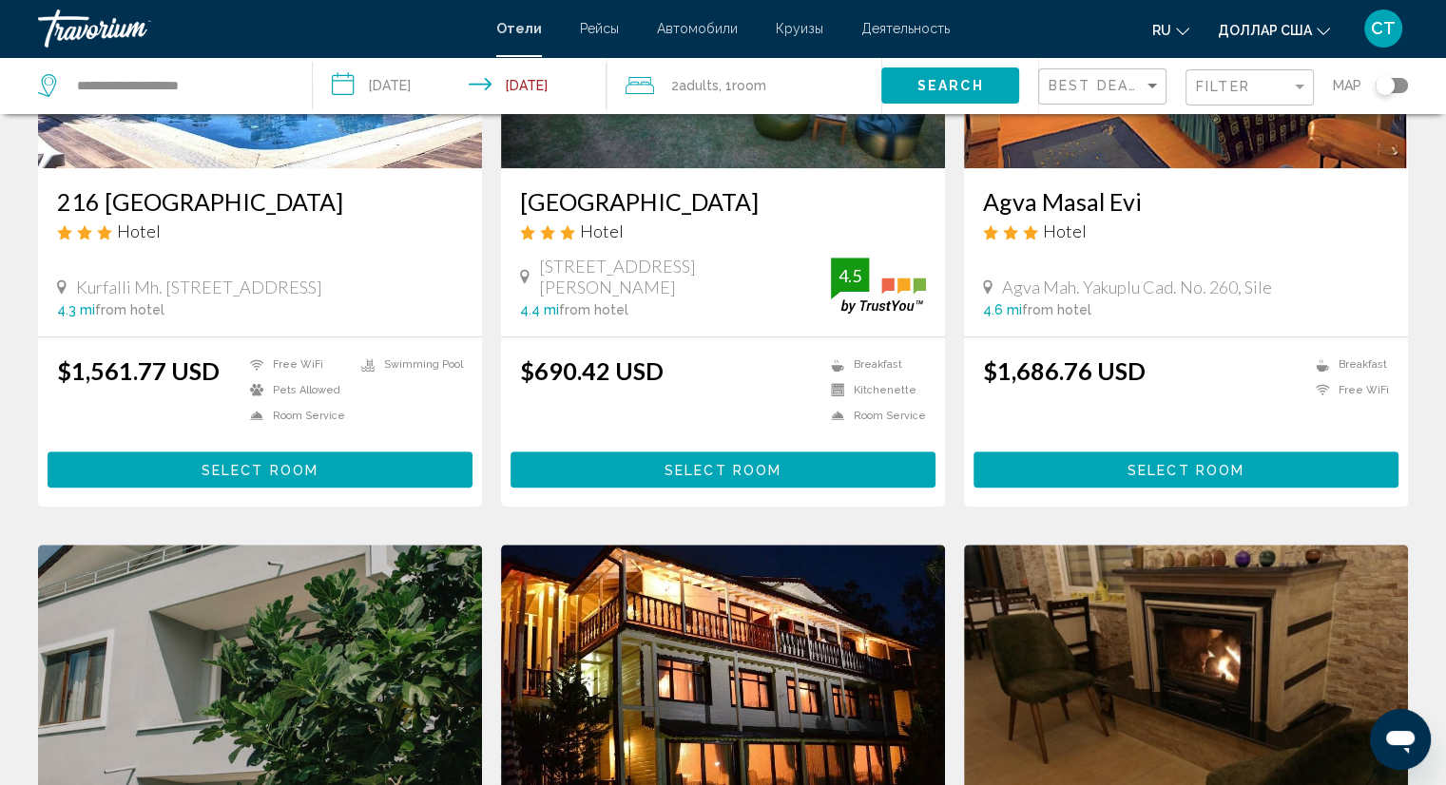
scroll to position [1054, 0]
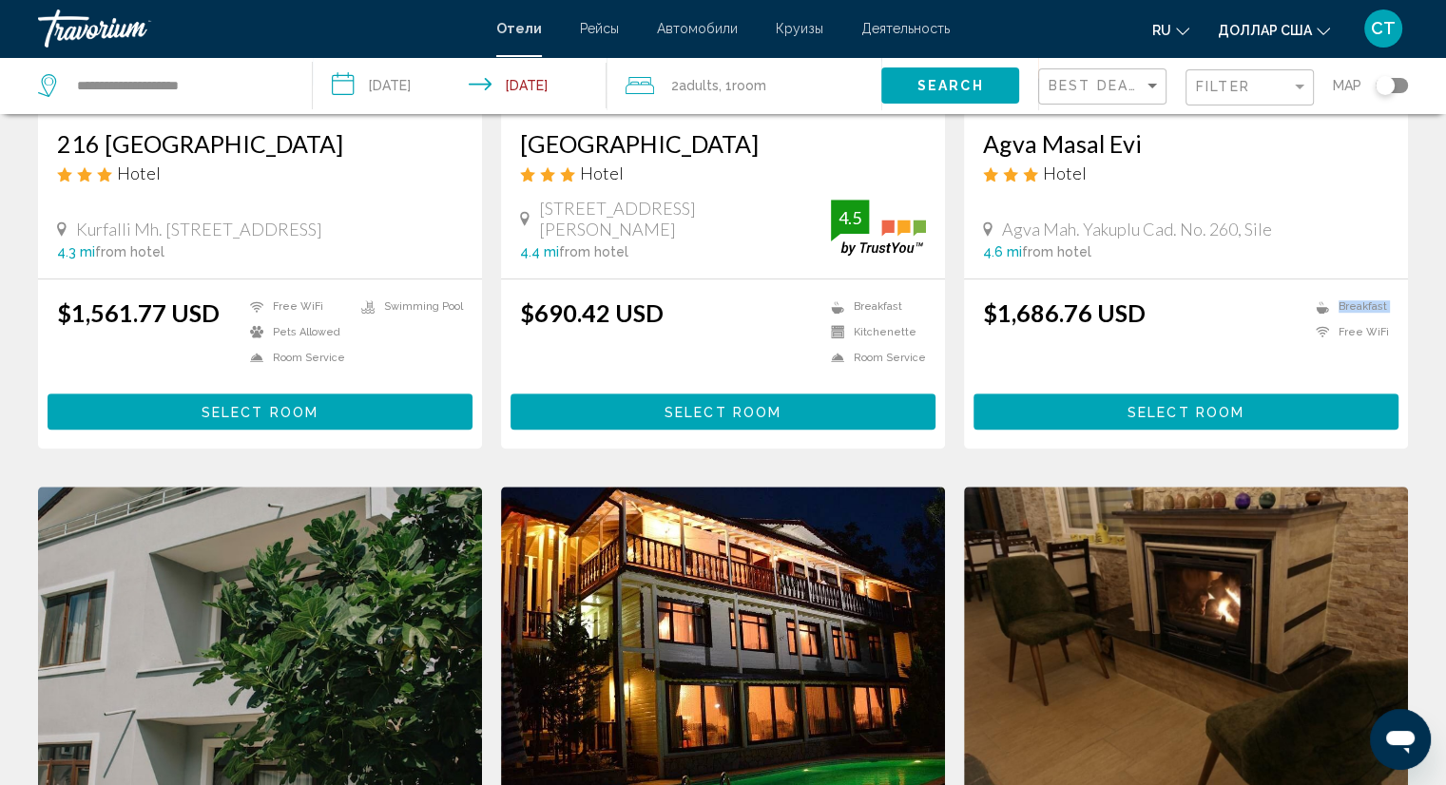
drag, startPoint x: 1443, startPoint y: 279, endPoint x: 1206, endPoint y: 306, distance: 238.3
click at [1206, 306] on div "Hotel Search Results - 84 places to spend your time [GEOGRAPHIC_DATA] Bungalow …" at bounding box center [723, 481] width 1446 height 2805
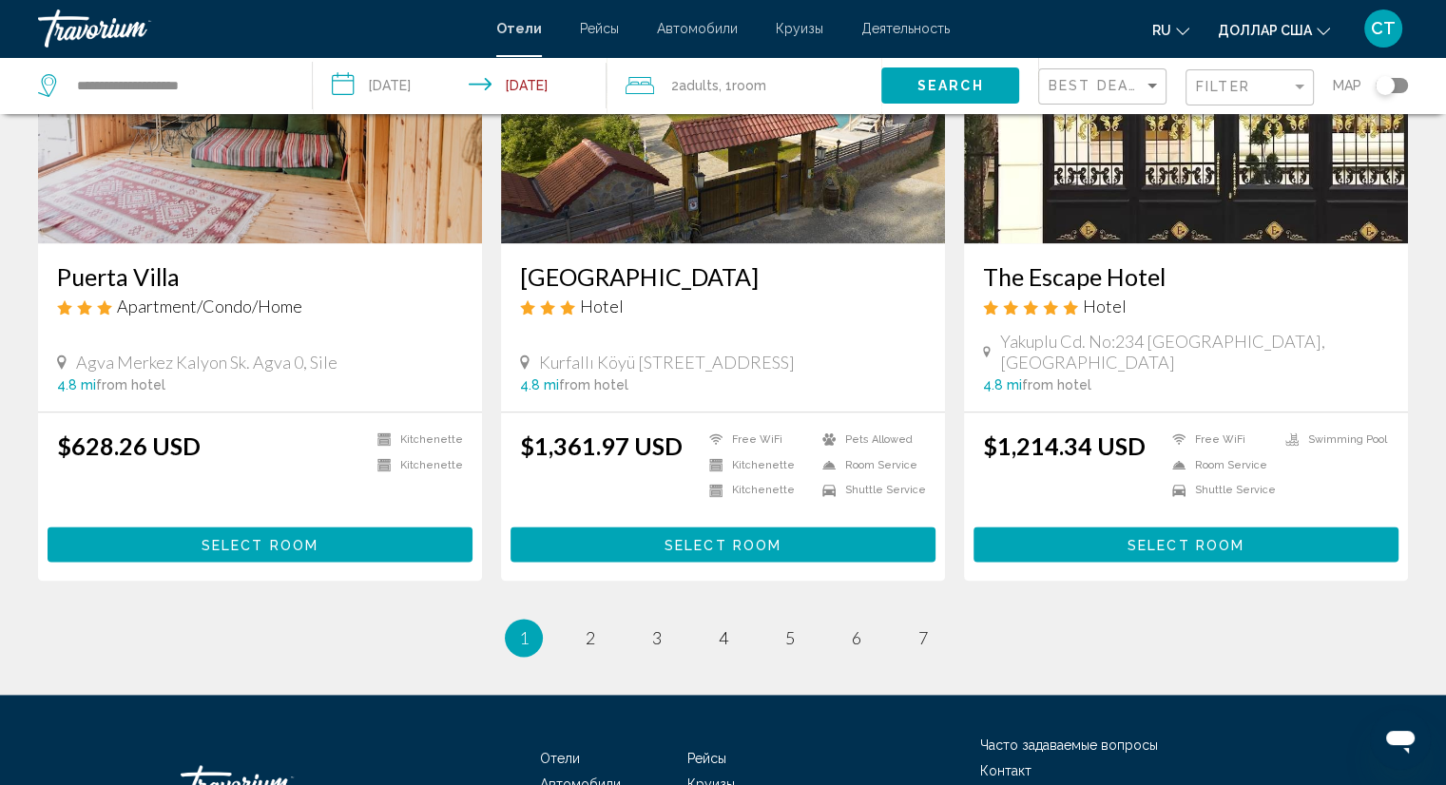
scroll to position [2246, 0]
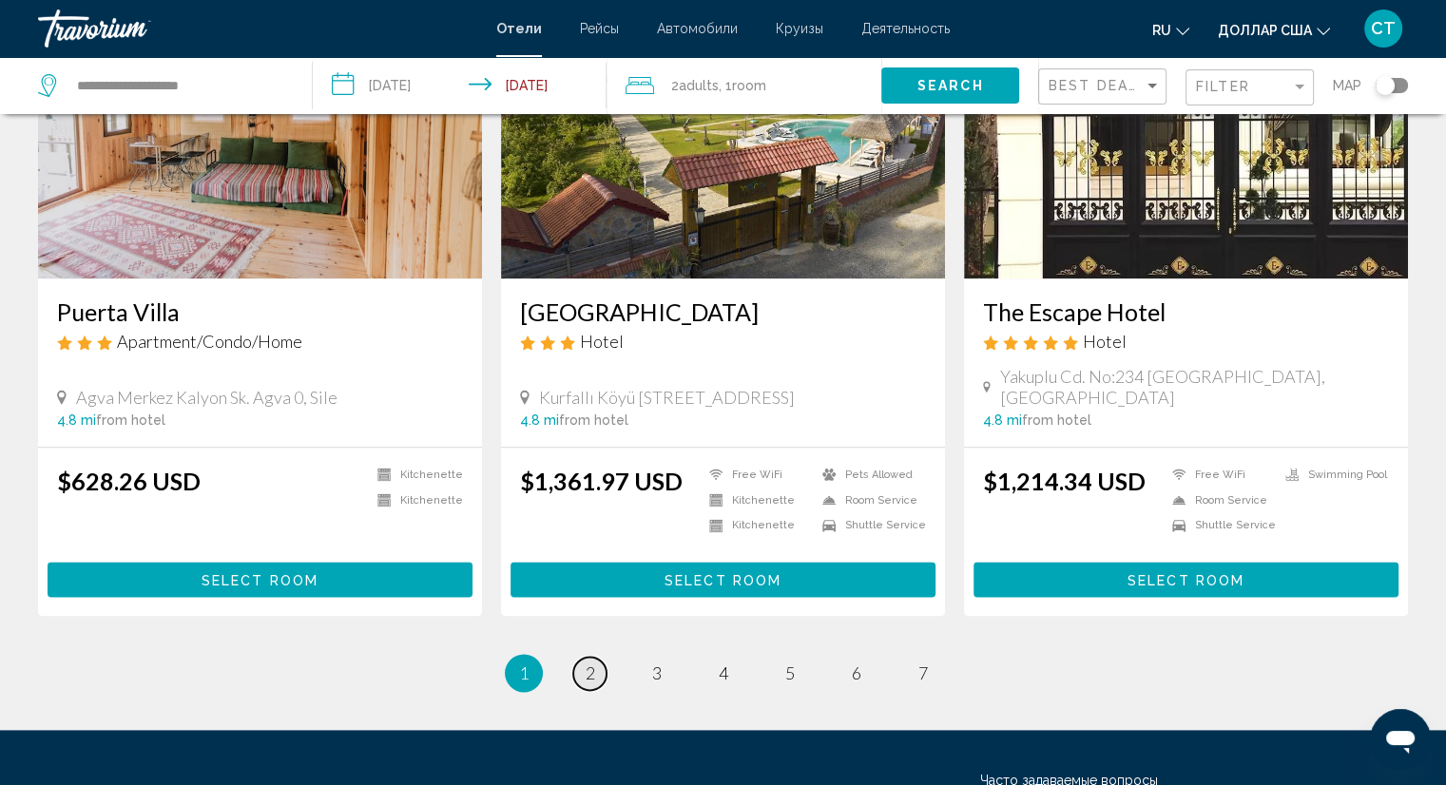
click at [582, 657] on link "page 2" at bounding box center [589, 673] width 33 height 33
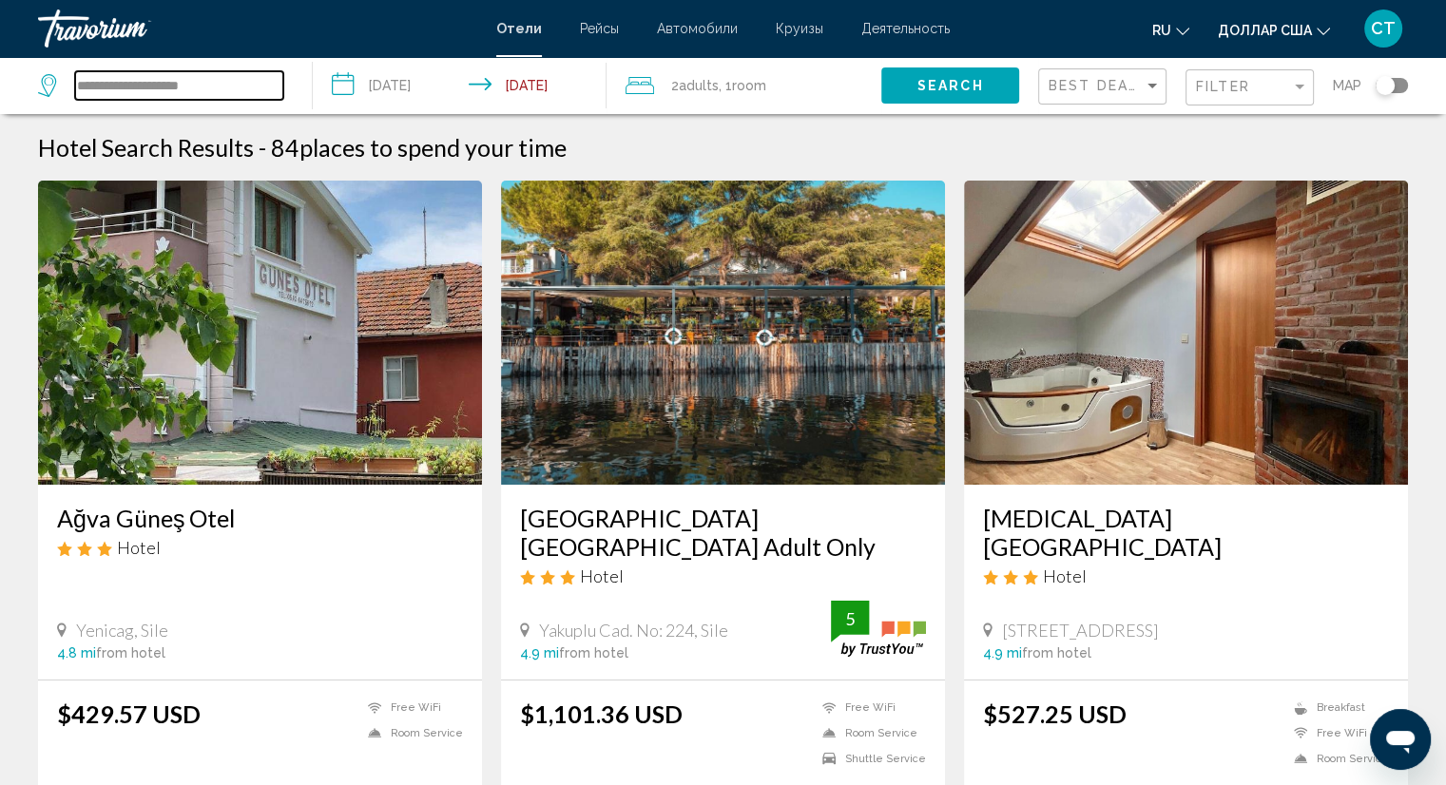
click at [214, 87] on input "**********" at bounding box center [179, 85] width 208 height 29
type input "*"
click at [814, 77] on div "2 Adult Adults , 1 Room rooms" at bounding box center [753, 85] width 256 height 27
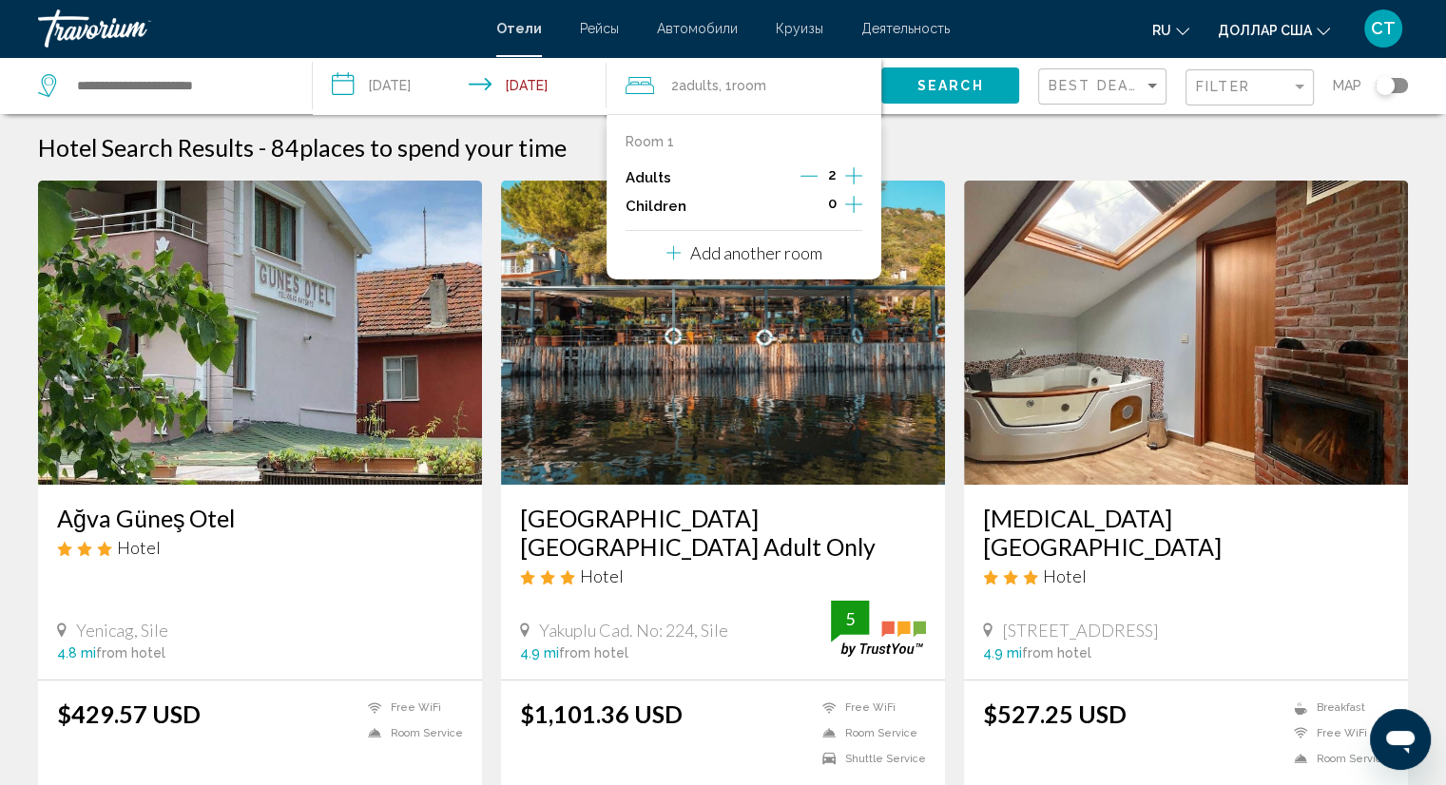
click at [1137, 145] on div "Hotel Search Results - 84 places to spend your time" at bounding box center [723, 147] width 1370 height 29
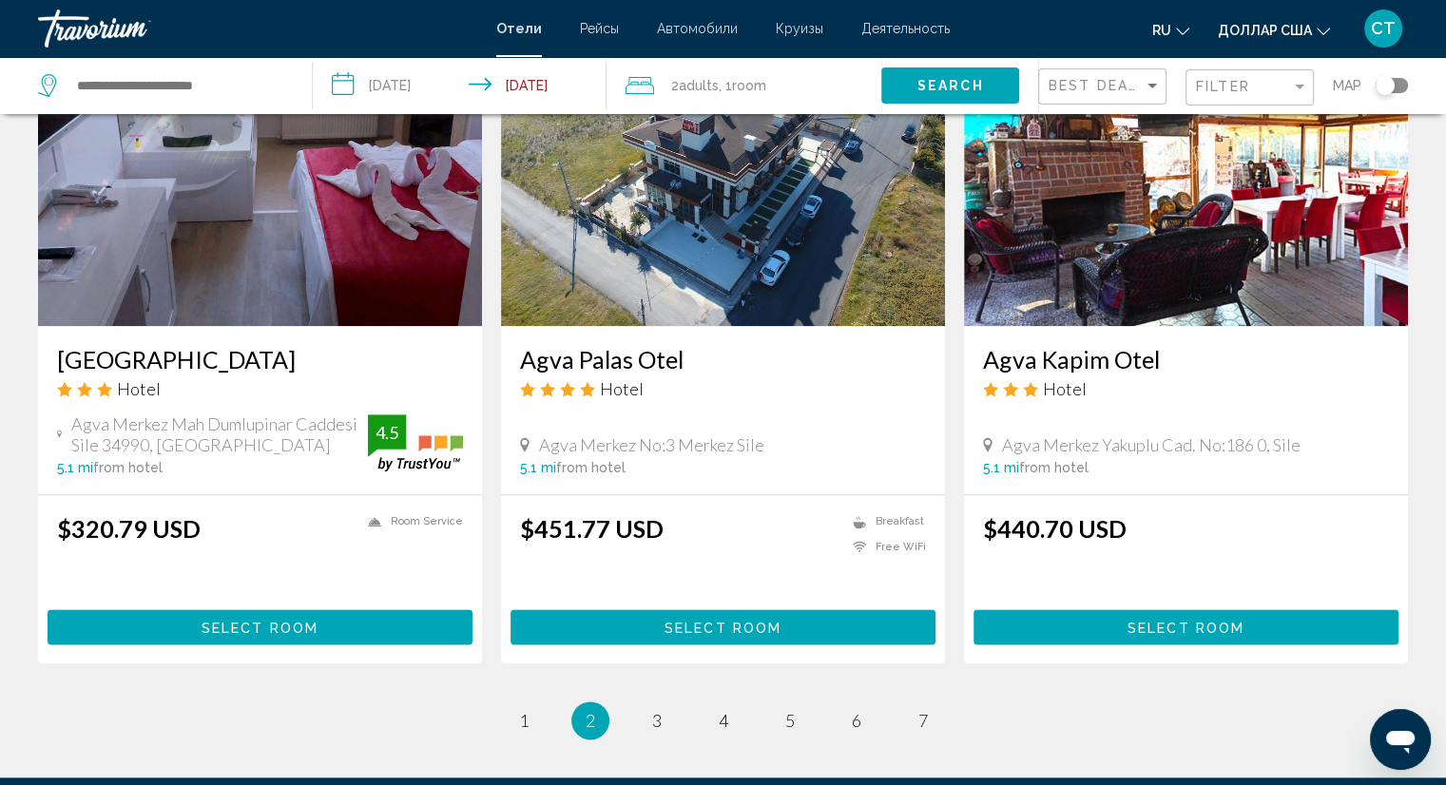
scroll to position [2271, 0]
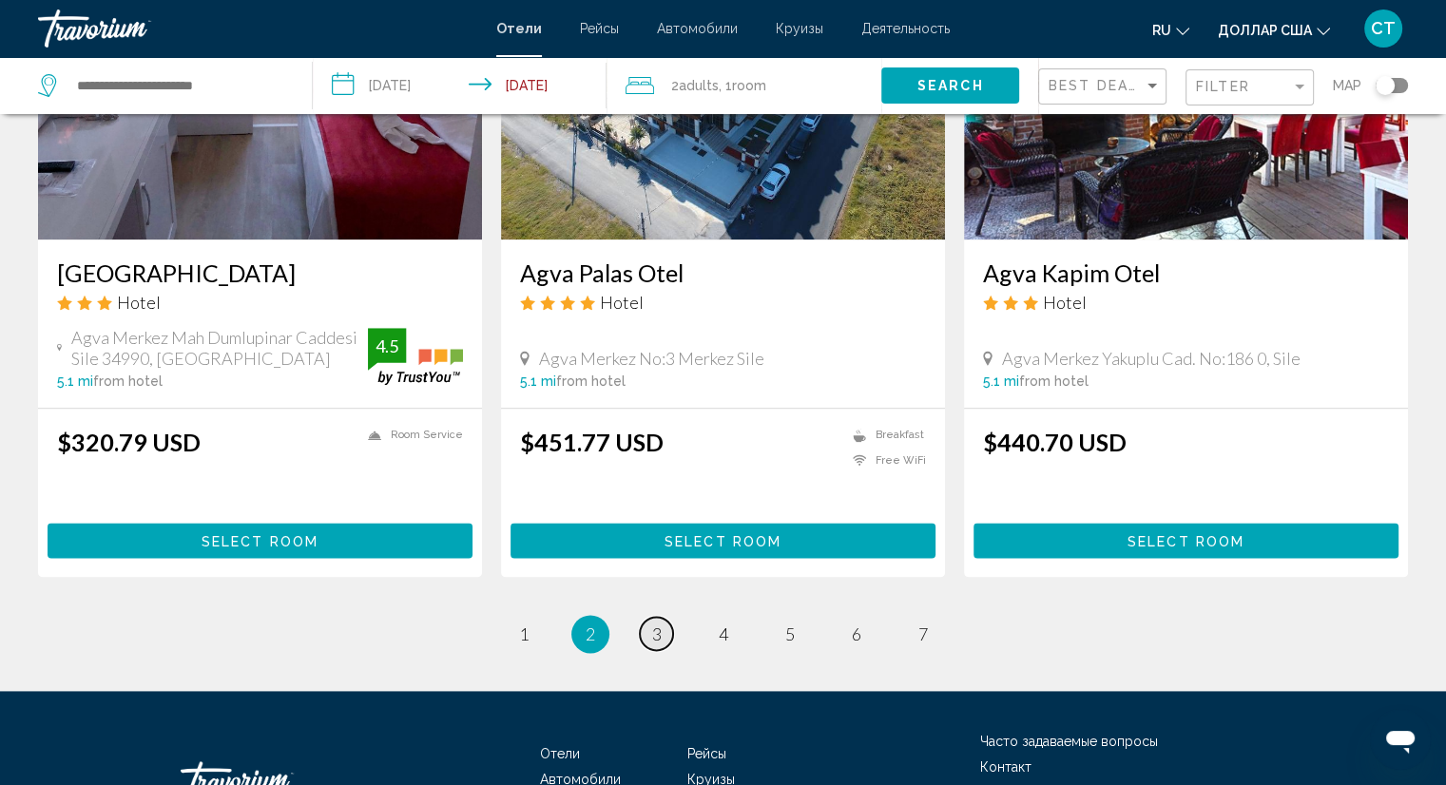
click at [641, 617] on link "page 3" at bounding box center [656, 633] width 33 height 33
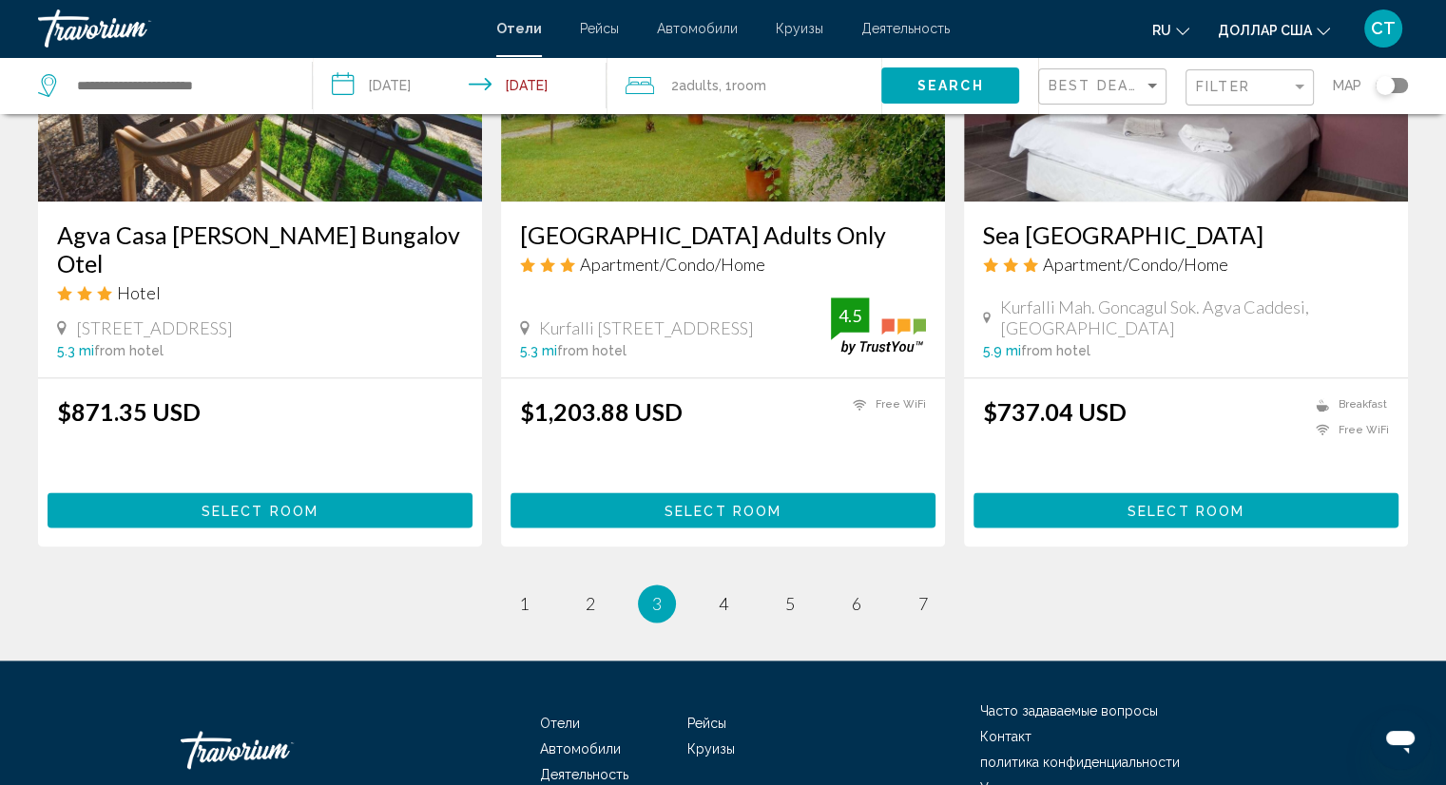
scroll to position [2418, 0]
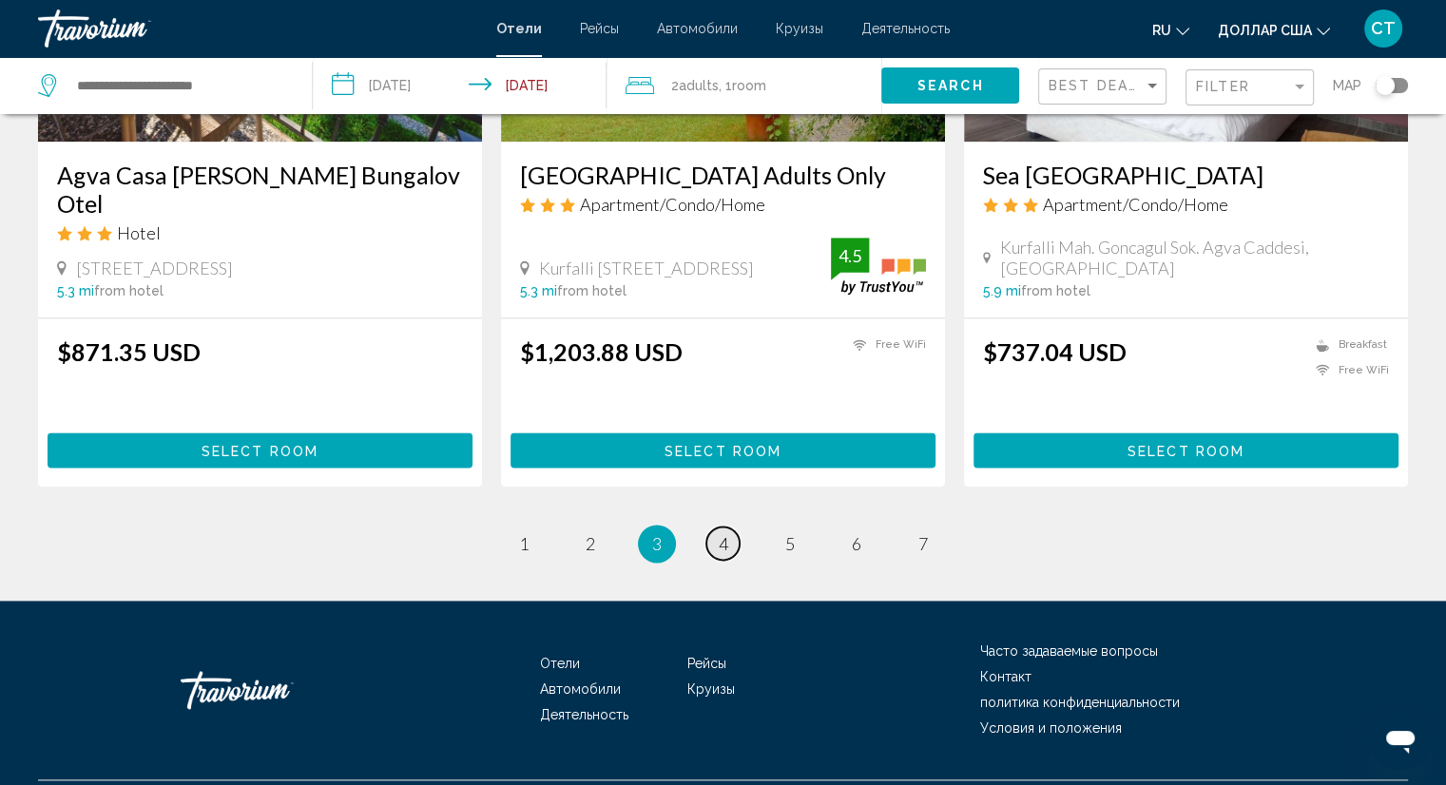
click at [719, 533] on span "4" at bounding box center [724, 543] width 10 height 21
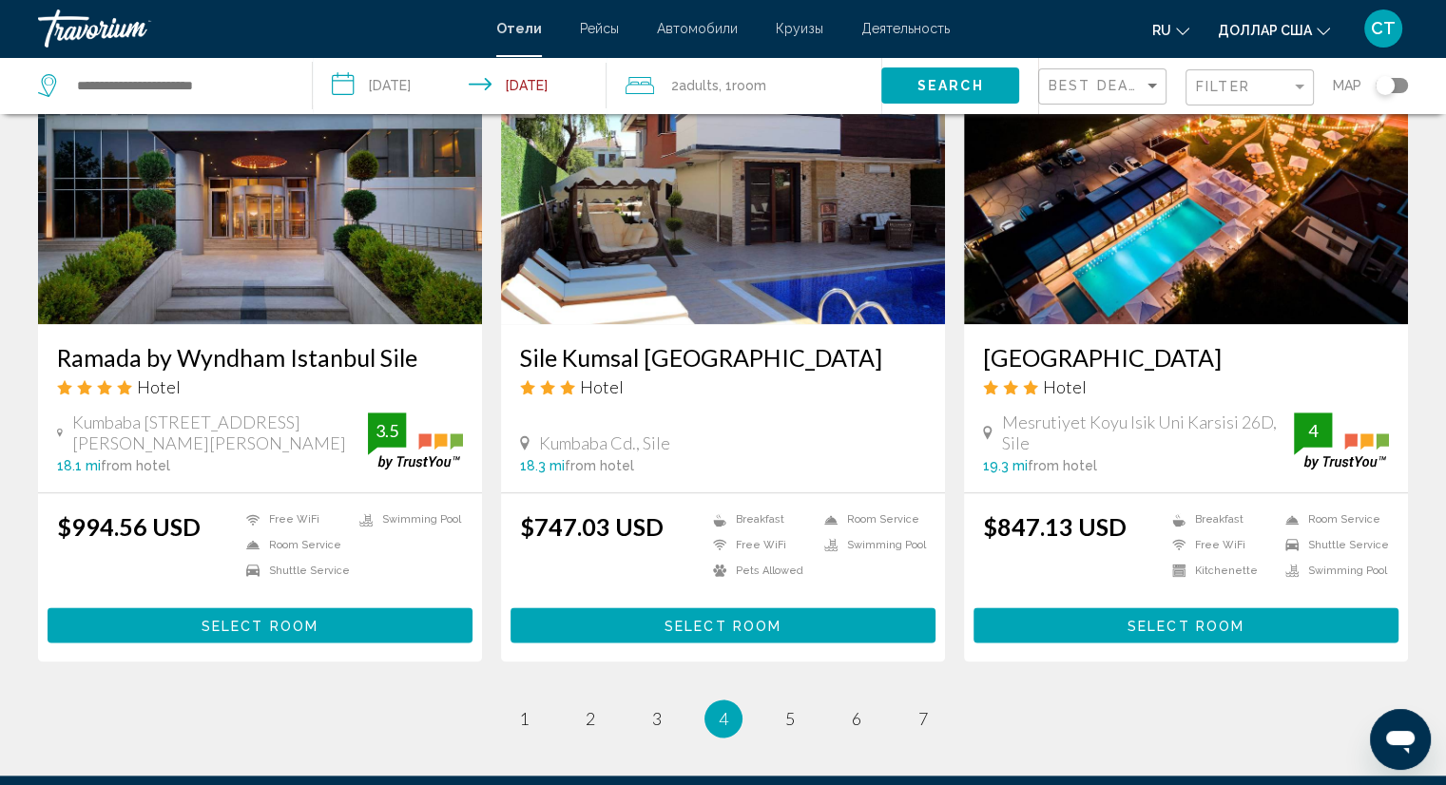
scroll to position [2399, 0]
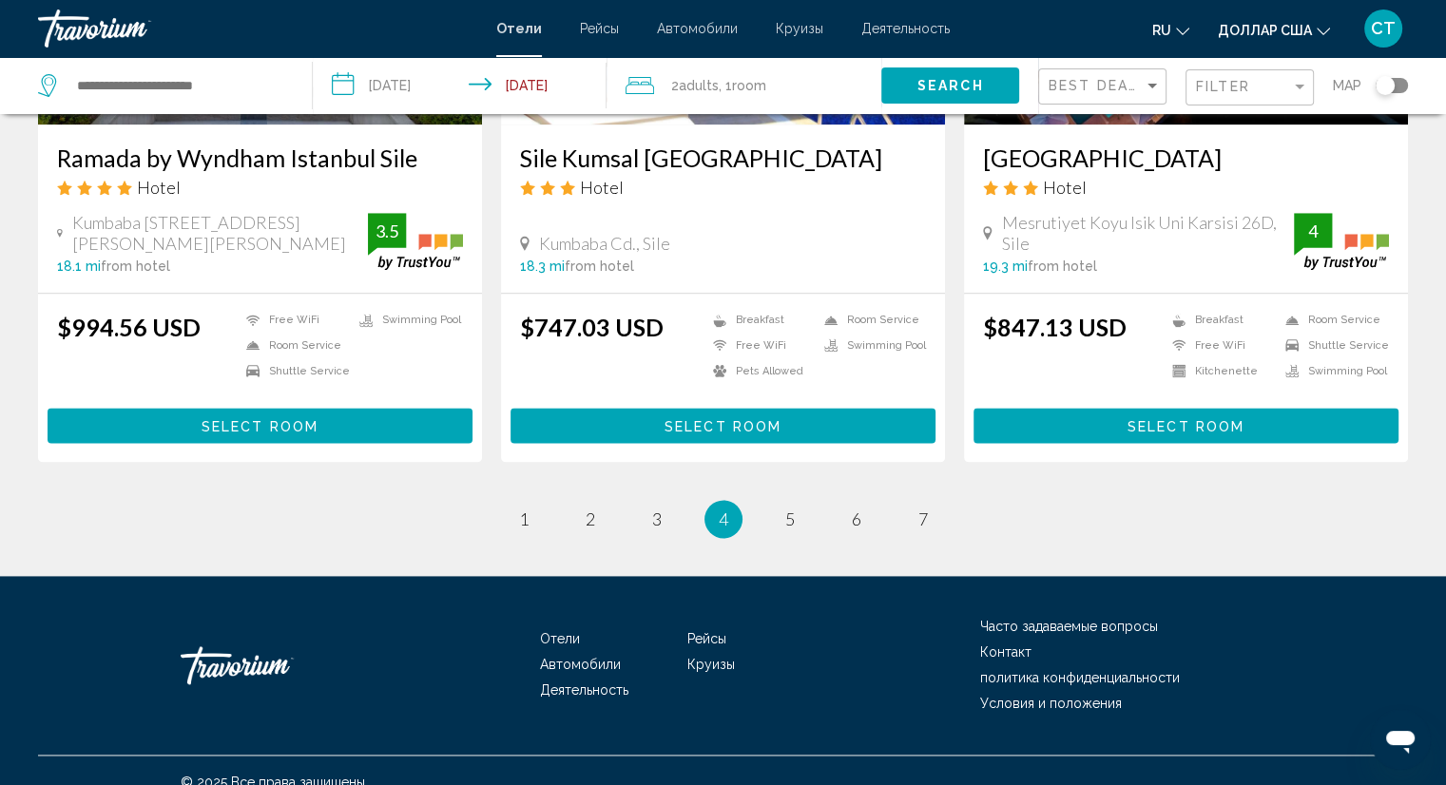
click at [779, 513] on ul "4 / 7 page 1 page 2 page 3 You're on page 4 page 5 page 6 page 7" at bounding box center [723, 519] width 1370 height 38
click at [780, 508] on link "page 5" at bounding box center [789, 518] width 33 height 33
